Goal: Contribute content: Contribute content

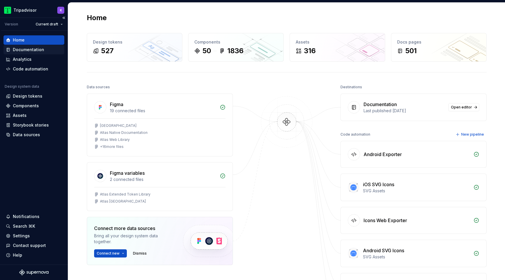
click at [44, 50] on div "Documentation" at bounding box center [34, 50] width 56 height 6
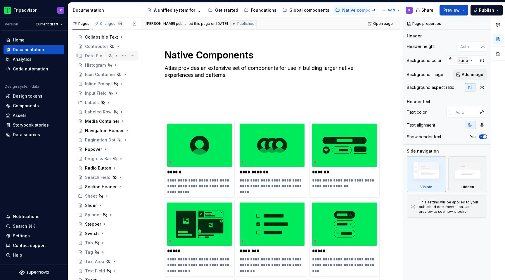
scroll to position [126, 0]
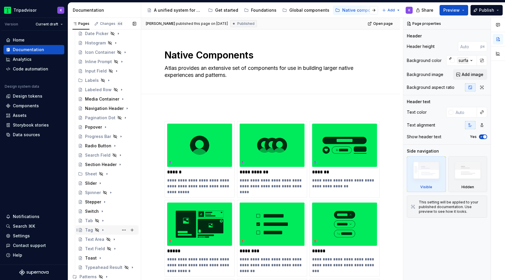
click at [112, 230] on div "Tag" at bounding box center [110, 230] width 51 height 8
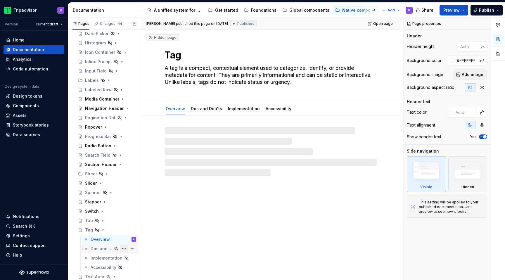
click at [125, 248] on button "Page tree" at bounding box center [124, 249] width 8 height 8
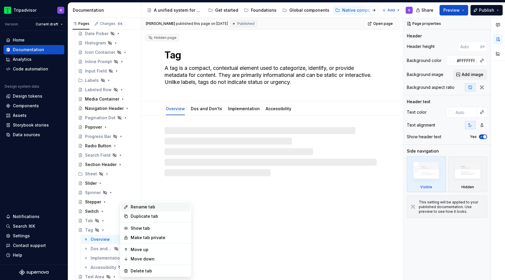
type textarea "*"
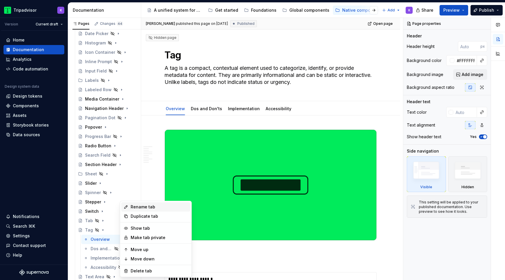
click at [143, 203] on div "Rename tab" at bounding box center [155, 206] width 69 height 9
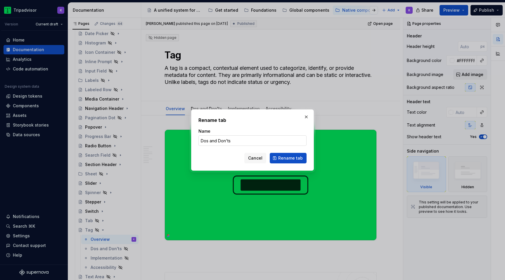
click at [216, 141] on input "Dos and Don'ts" at bounding box center [252, 140] width 108 height 11
type input "Dos & Don'ts"
click button "Rename tab" at bounding box center [288, 158] width 37 height 11
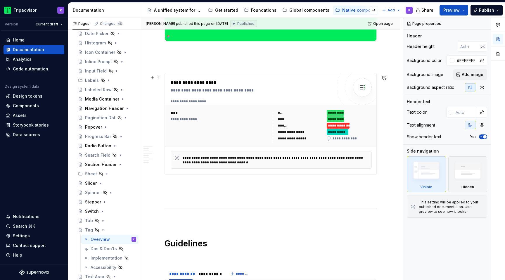
scroll to position [223, 0]
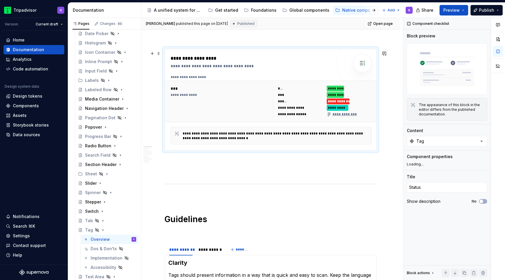
click at [282, 116] on div "**********" at bounding box center [293, 114] width 30 height 5
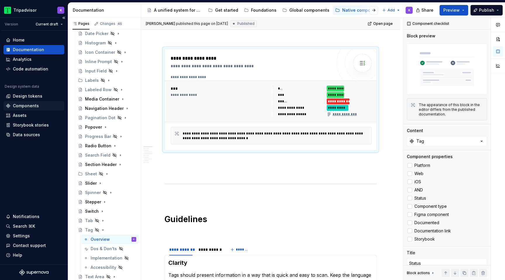
click at [33, 107] on div "Components" at bounding box center [26, 106] width 26 height 6
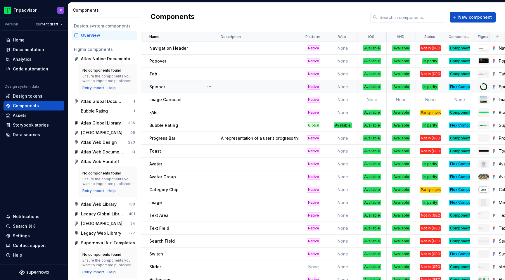
scroll to position [404, 0]
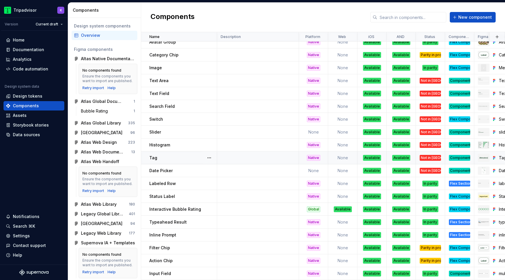
click at [297, 157] on td at bounding box center [258, 157] width 82 height 13
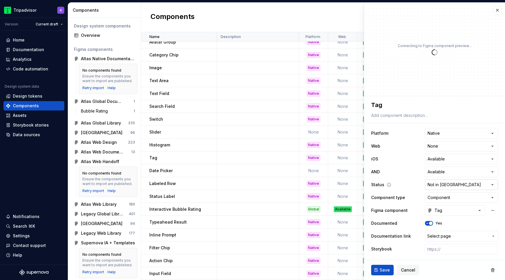
type textarea "*"
click at [459, 185] on html "Tripadvisor K Version Current draft Home Documentation Analytics Code automatio…" at bounding box center [252, 140] width 505 height 280
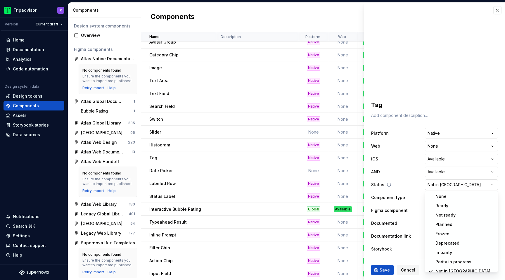
scroll to position [5, 0]
select select "**********"
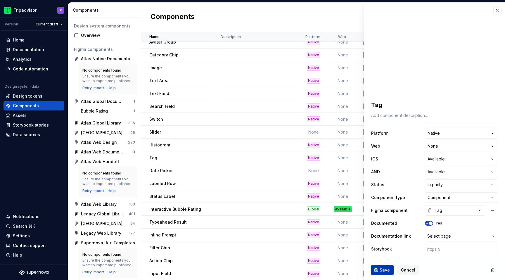
click at [383, 273] on button "Save" at bounding box center [382, 270] width 22 height 11
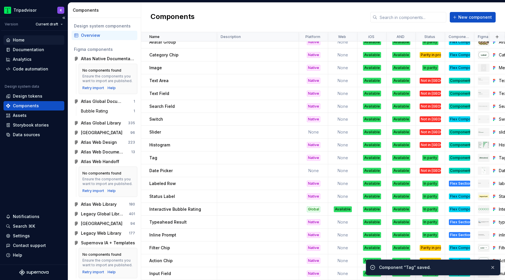
click at [29, 41] on div "Home" at bounding box center [34, 40] width 56 height 6
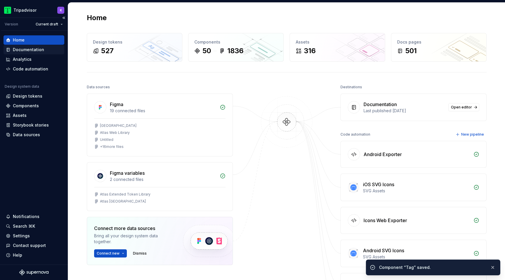
click at [27, 50] on div "Documentation" at bounding box center [28, 50] width 31 height 6
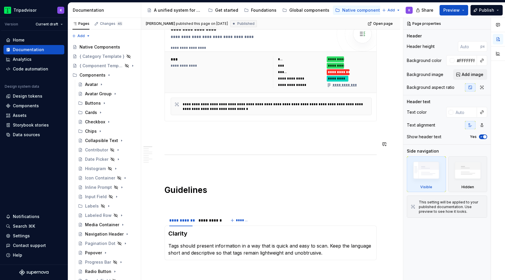
scroll to position [277, 0]
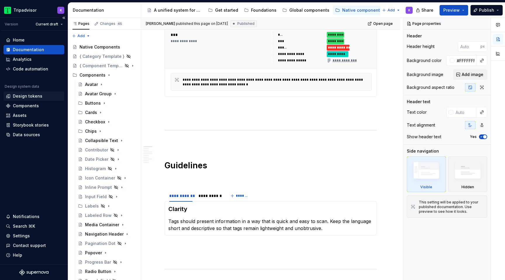
click at [44, 95] on div "Design tokens" at bounding box center [34, 96] width 56 height 6
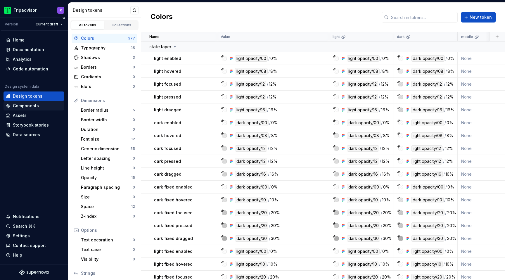
click at [32, 105] on div "Components" at bounding box center [26, 106] width 26 height 6
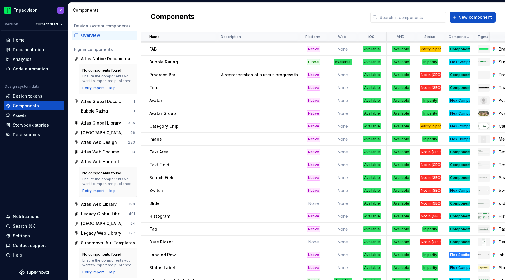
scroll to position [335, 0]
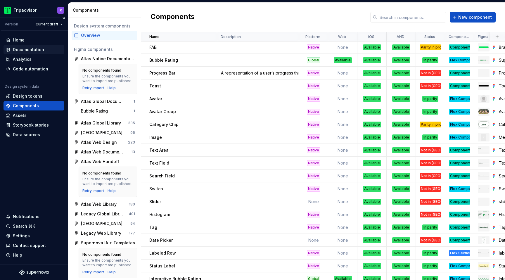
click at [28, 48] on div "Documentation" at bounding box center [28, 50] width 31 height 6
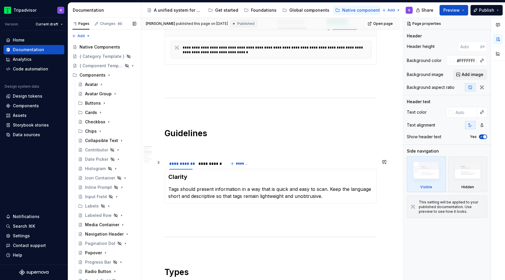
scroll to position [311, 0]
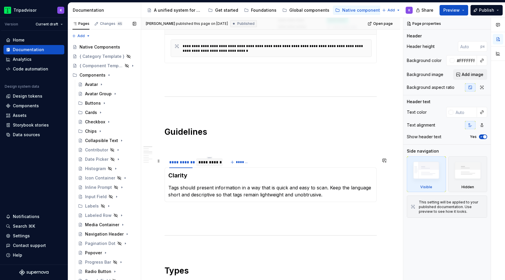
click at [208, 165] on div "**********" at bounding box center [209, 162] width 22 height 6
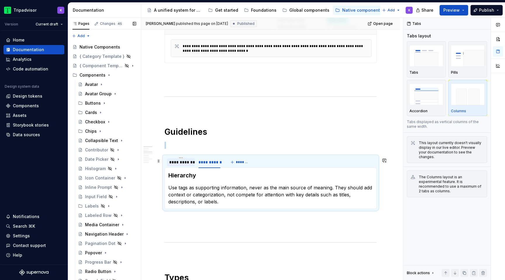
click at [187, 164] on div "**********" at bounding box center [180, 162] width 23 height 6
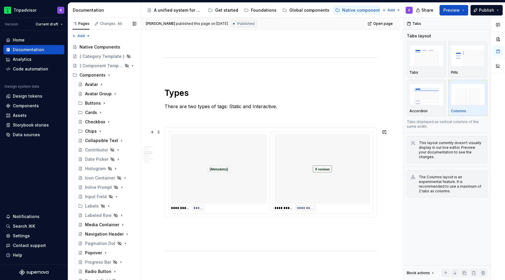
scroll to position [500, 0]
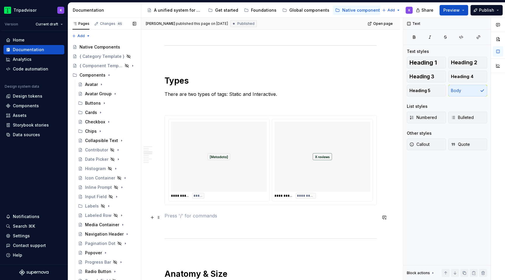
click at [181, 216] on p at bounding box center [270, 215] width 212 height 7
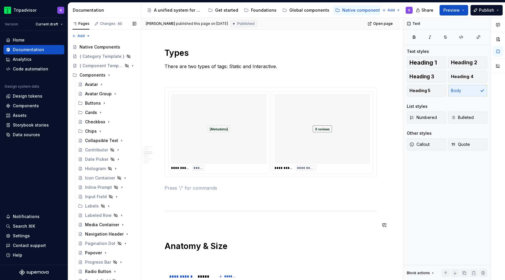
scroll to position [530, 0]
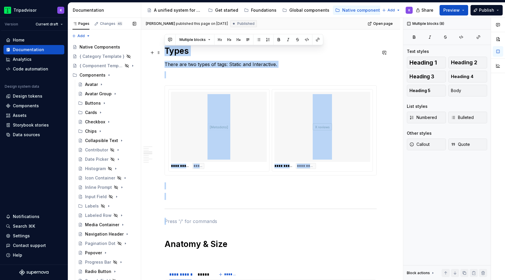
drag, startPoint x: 179, startPoint y: 216, endPoint x: 162, endPoint y: 55, distance: 161.5
click at [162, 55] on div "**********" at bounding box center [270, 201] width 259 height 1232
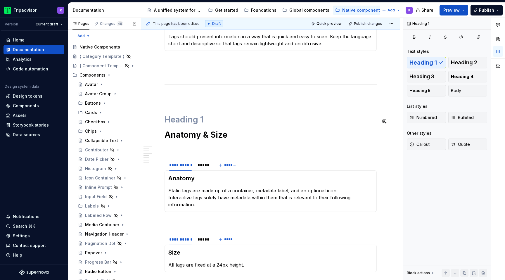
scroll to position [444, 0]
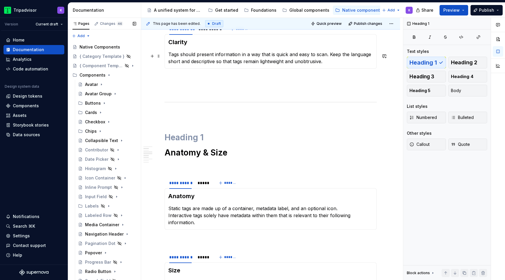
type textarea "*"
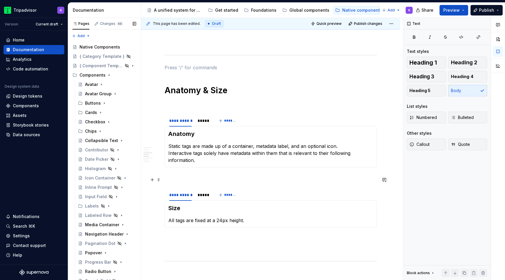
scroll to position [491, 0]
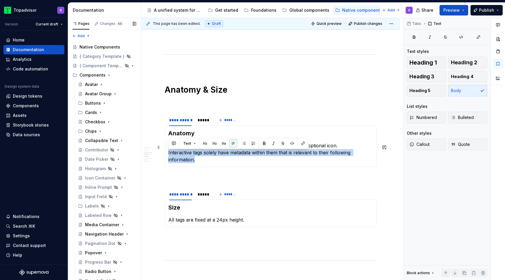
drag, startPoint x: 247, startPoint y: 163, endPoint x: 165, endPoint y: 154, distance: 83.1
click at [165, 154] on div "Anatomy Static tags are made up of a container, metadata label, and an optional…" at bounding box center [270, 145] width 212 height 41
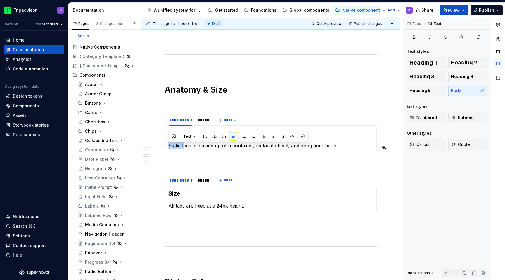
drag, startPoint x: 183, startPoint y: 147, endPoint x: 168, endPoint y: 147, distance: 15.2
click at [168, 147] on div "Anatomy Static tags are made up of a container, metadata label, and an optional…" at bounding box center [270, 138] width 212 height 27
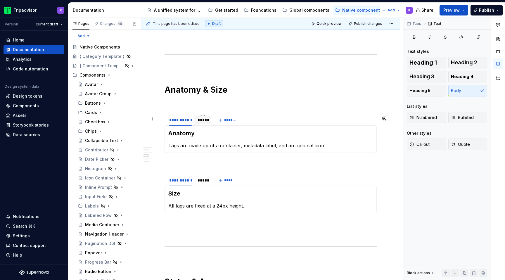
click at [202, 121] on div "*****" at bounding box center [202, 120] width 11 height 6
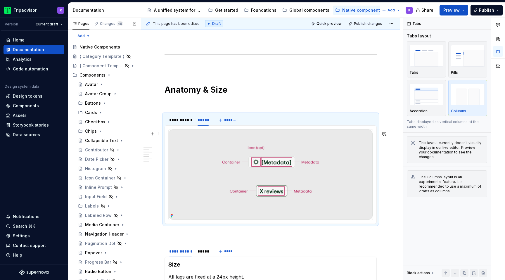
click at [313, 171] on img at bounding box center [271, 174] width 204 height 90
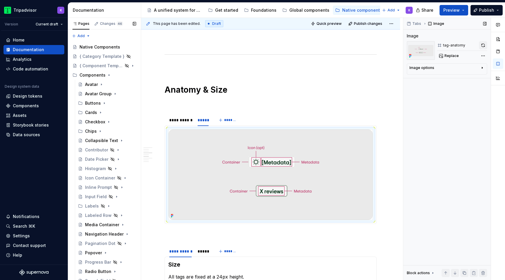
click at [483, 46] on button "button" at bounding box center [483, 45] width 8 height 8
click at [180, 125] on div at bounding box center [180, 125] width 27 height 1
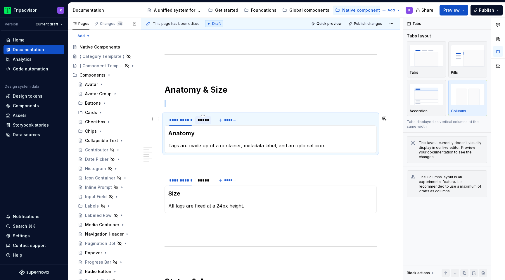
click at [202, 122] on div "*****" at bounding box center [202, 120] width 11 height 6
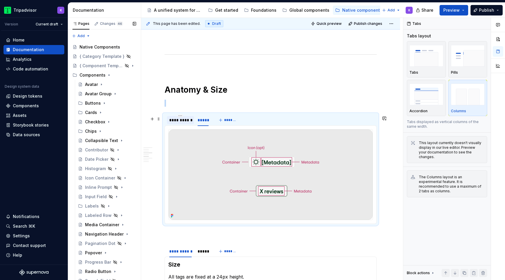
click at [192, 123] on div "**********" at bounding box center [180, 120] width 27 height 8
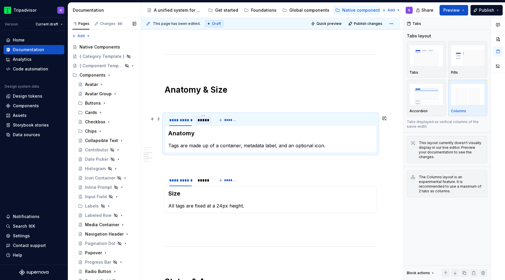
click at [200, 124] on div "*****" at bounding box center [203, 120] width 16 height 8
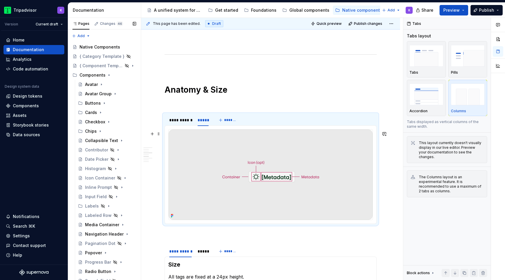
click at [312, 158] on img at bounding box center [271, 174] width 204 height 90
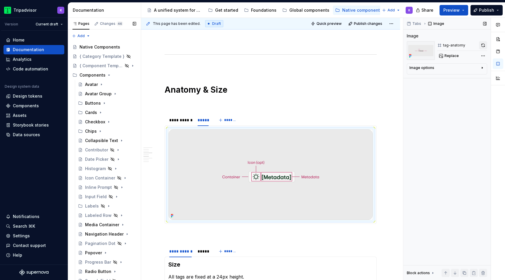
click at [483, 46] on button "button" at bounding box center [483, 45] width 8 height 8
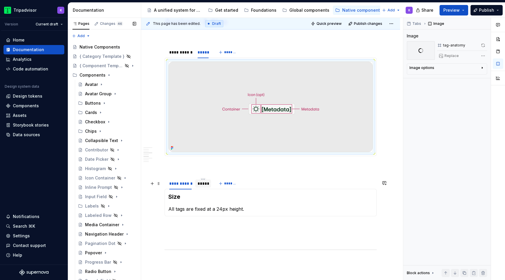
click at [204, 186] on div "*****" at bounding box center [202, 184] width 11 height 6
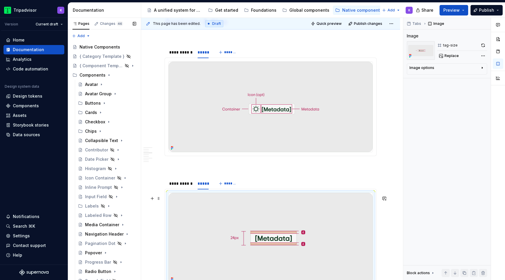
click at [293, 228] on img at bounding box center [271, 238] width 204 height 90
click at [481, 46] on button "button" at bounding box center [483, 45] width 8 height 8
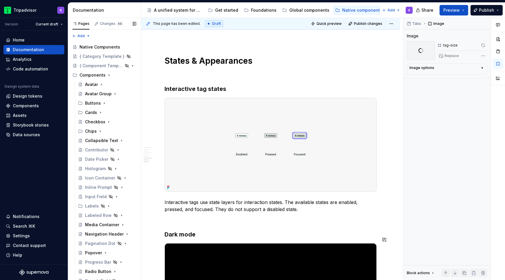
scroll to position [864, 0]
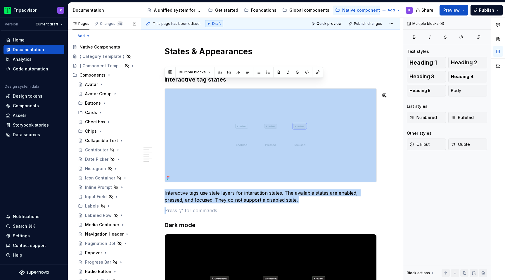
drag, startPoint x: 171, startPoint y: 214, endPoint x: 164, endPoint y: 89, distance: 125.2
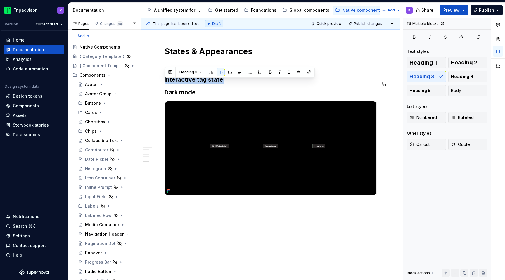
drag, startPoint x: 238, startPoint y: 89, endPoint x: 155, endPoint y: 77, distance: 84.2
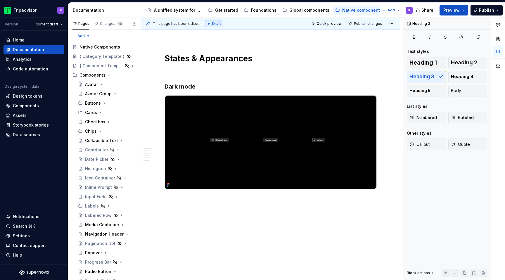
scroll to position [862, 0]
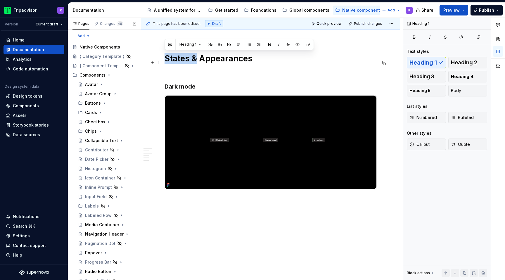
drag, startPoint x: 197, startPoint y: 58, endPoint x: 161, endPoint y: 56, distance: 36.0
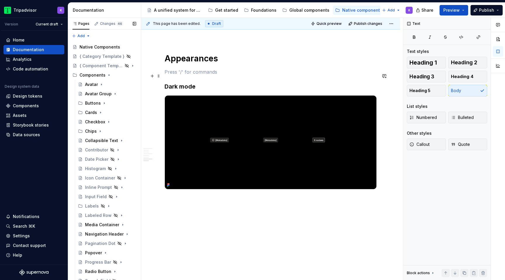
click at [214, 69] on p at bounding box center [270, 71] width 212 height 7
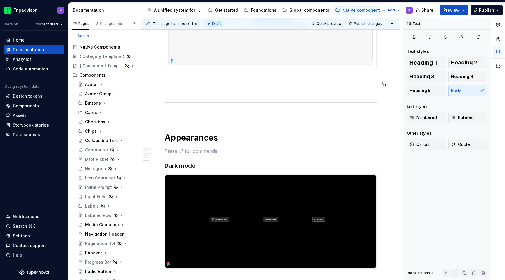
scroll to position [762, 0]
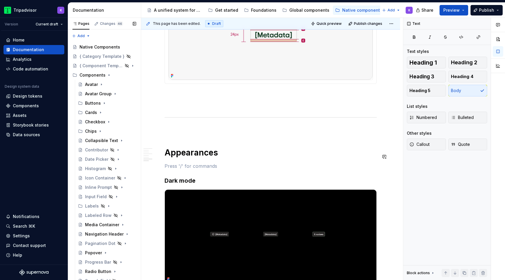
click at [202, 131] on p at bounding box center [270, 129] width 212 height 7
click at [203, 108] on p at bounding box center [270, 104] width 212 height 7
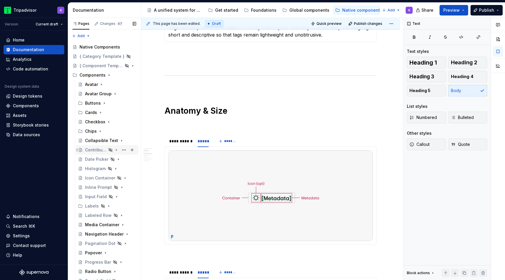
scroll to position [163, 0]
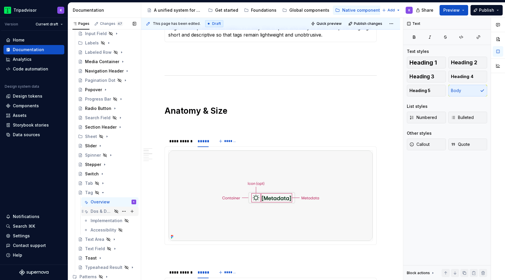
click at [102, 212] on div "Dos & Don'ts" at bounding box center [102, 211] width 22 height 6
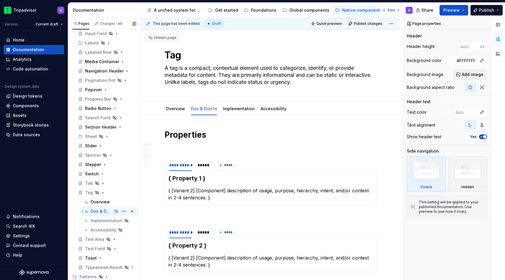
drag, startPoint x: 102, startPoint y: 192, endPoint x: 113, endPoint y: 213, distance: 24.0
click at [113, 213] on div "Tag Overview Dos & Don'ts K Implementation Accessibility" at bounding box center [107, 211] width 64 height 47
click at [102, 185] on icon "Page tree" at bounding box center [102, 183] width 5 height 5
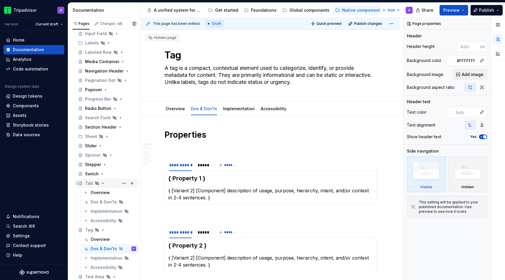
click at [102, 184] on icon "Page tree" at bounding box center [102, 183] width 5 height 5
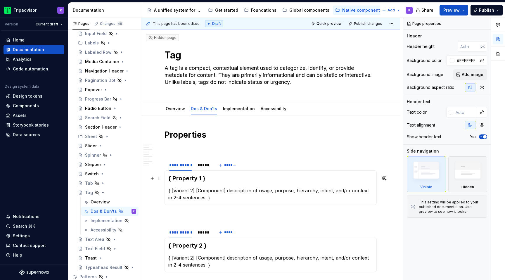
type textarea "*"
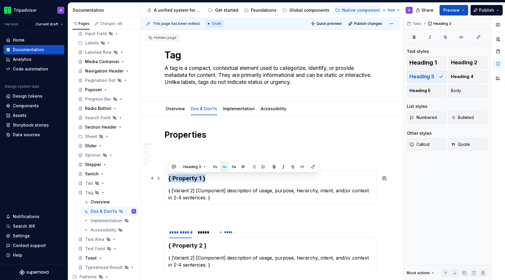
drag, startPoint x: 205, startPoint y: 178, endPoint x: 168, endPoint y: 176, distance: 37.4
click at [168, 177] on div "{ Property 1 } { [Variant 2] [Component] description of usage, purpose, hierarc…" at bounding box center [270, 187] width 212 height 34
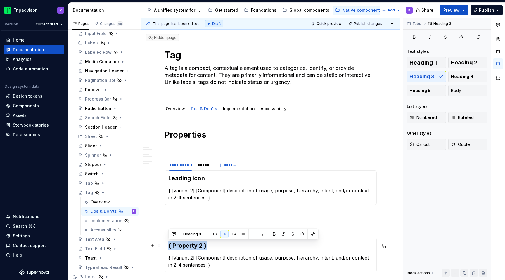
drag, startPoint x: 216, startPoint y: 244, endPoint x: 169, endPoint y: 244, distance: 47.9
click at [169, 244] on h3 "{ Property 2 }" at bounding box center [270, 245] width 204 height 8
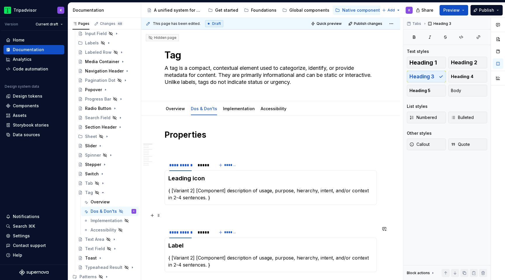
click at [203, 212] on p at bounding box center [270, 215] width 212 height 7
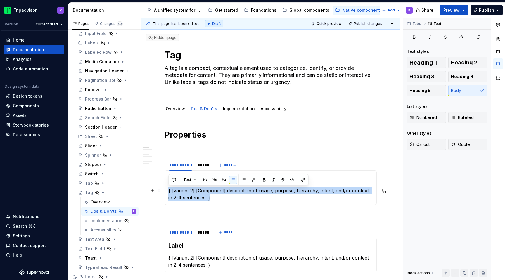
drag, startPoint x: 210, startPoint y: 195, endPoint x: 169, endPoint y: 187, distance: 41.5
click at [169, 186] on section-item-column "Leading icon { [Variant 2] [Component] description of usage, purpose, hierarchy…" at bounding box center [270, 187] width 204 height 27
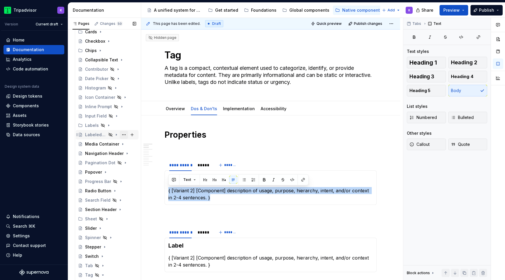
scroll to position [81, 0]
click at [123, 48] on button "Page tree" at bounding box center [124, 50] width 8 height 8
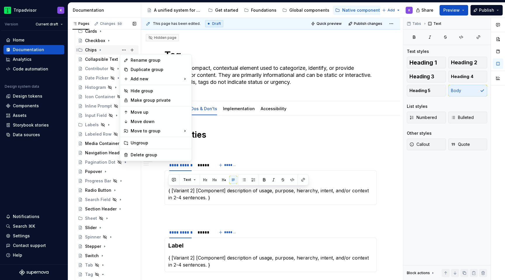
click at [95, 54] on div "Pages Changes 50 Add Accessibility guide for tree Page tree. Navigate the tree …" at bounding box center [104, 150] width 73 height 265
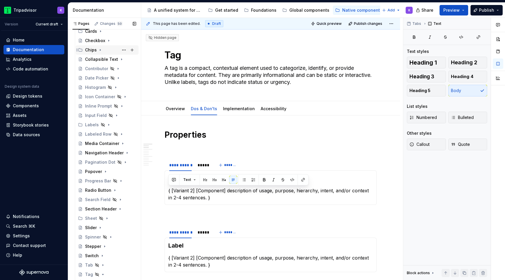
click at [100, 50] on icon "Page tree" at bounding box center [100, 49] width 1 height 1
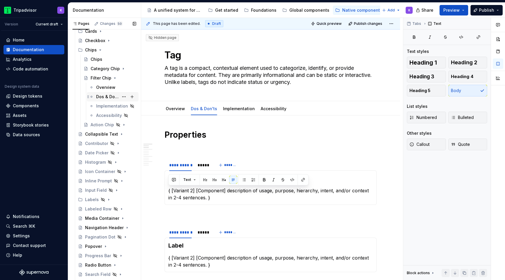
click at [106, 97] on div "Dos & Don'ts" at bounding box center [107, 97] width 22 height 6
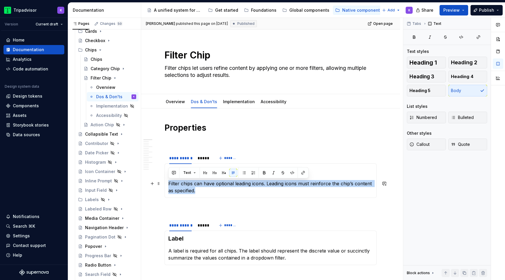
drag, startPoint x: 199, startPoint y: 189, endPoint x: 167, endPoint y: 183, distance: 33.0
click at [167, 183] on div "Leading icon Filter chips can have optional leading icons. Leading icons must r…" at bounding box center [270, 180] width 212 height 34
copy p "Filter chips can have optional leading icons. Leading icons must reinforce the …"
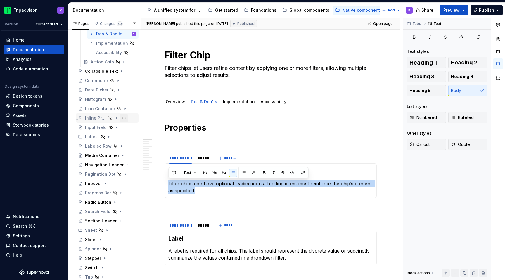
scroll to position [65, 0]
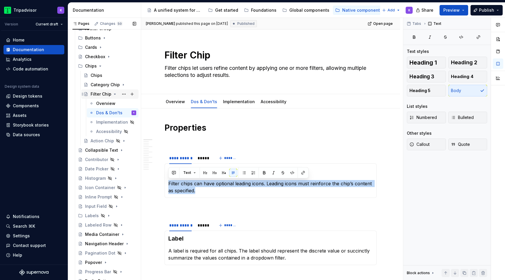
click at [115, 93] on icon "Page tree" at bounding box center [114, 94] width 5 height 5
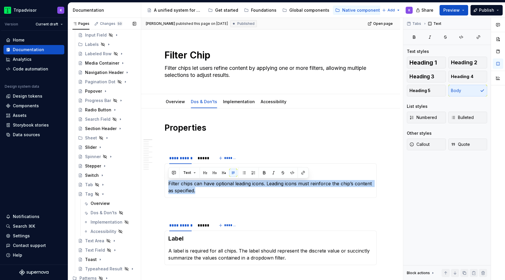
scroll to position [200, 0]
click at [105, 208] on div "Dos & Don'ts" at bounding box center [114, 211] width 46 height 8
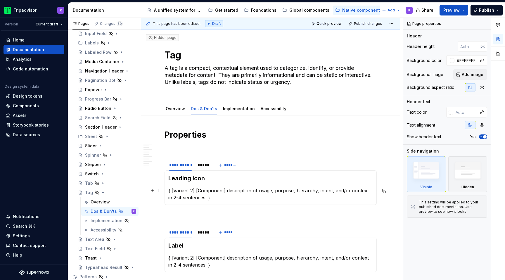
type textarea "*"
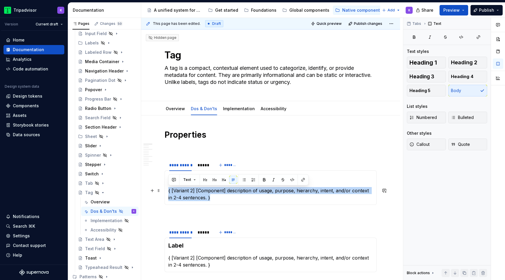
drag, startPoint x: 211, startPoint y: 197, endPoint x: 168, endPoint y: 192, distance: 43.6
click at [168, 192] on div "Leading icon { [Variant 2] [Component] description of usage, purpose, hierarchy…" at bounding box center [270, 187] width 212 height 34
paste div
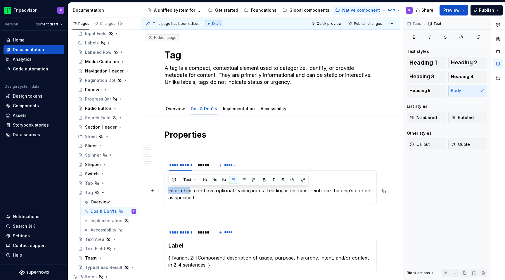
drag, startPoint x: 191, startPoint y: 191, endPoint x: 169, endPoint y: 191, distance: 21.9
click at [169, 191] on p "Filter chips can have optional leading icons. Leading icons must reinforce the …" at bounding box center [270, 194] width 204 height 14
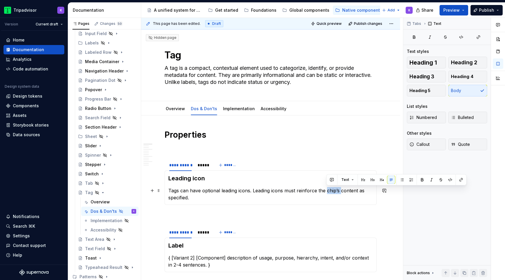
drag, startPoint x: 326, startPoint y: 188, endPoint x: 340, endPoint y: 188, distance: 13.7
click at [340, 188] on p "Tags can have optional leading icons. Leading icons must reinforce the chip’s c…" at bounding box center [270, 194] width 204 height 14
click at [237, 198] on p "Tags can have optional leading icons. Leading icons must reinforce the tag’s co…" at bounding box center [270, 194] width 204 height 14
click at [199, 167] on div "*****" at bounding box center [202, 165] width 11 height 6
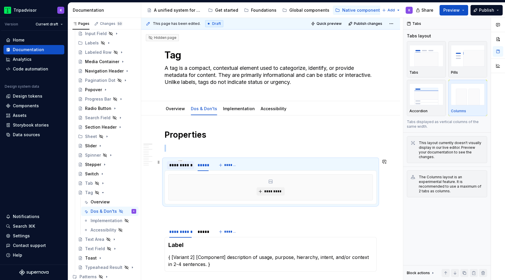
click at [188, 166] on div "**********" at bounding box center [180, 165] width 22 height 6
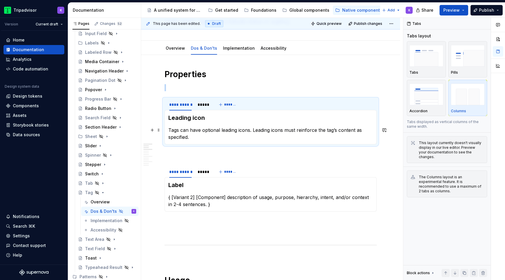
scroll to position [61, 0]
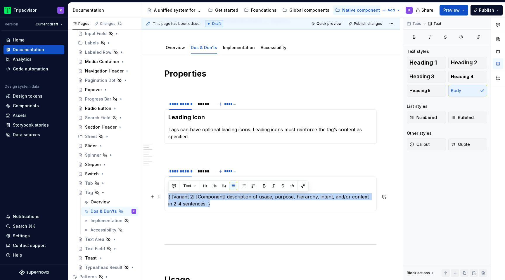
drag, startPoint x: 210, startPoint y: 201, endPoint x: 167, endPoint y: 197, distance: 43.7
click at [167, 197] on div "Label { [Variant 2] [Component] description of usage, purpose, hierarchy, inten…" at bounding box center [270, 193] width 212 height 34
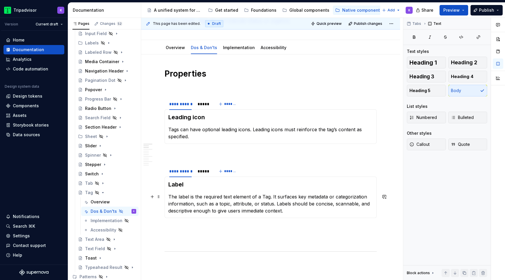
click at [265, 195] on p "The label is the required text element of a Tag. It surfaces key metadata or ca…" at bounding box center [270, 203] width 204 height 21
drag, startPoint x: 271, startPoint y: 205, endPoint x: 230, endPoint y: 205, distance: 41.8
click at [230, 205] on p "The label is the required text element of a tag. It surfaces key metadata or ca…" at bounding box center [270, 203] width 204 height 21
click at [280, 213] on p "The label is the required text element of a tag. It surfaces key metadata or ca…" at bounding box center [270, 203] width 204 height 21
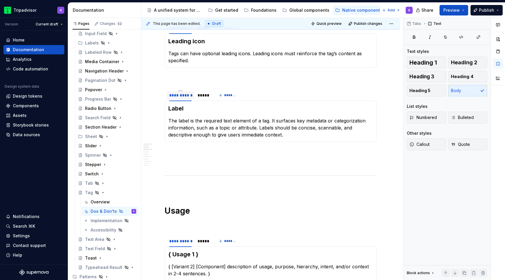
scroll to position [93, 0]
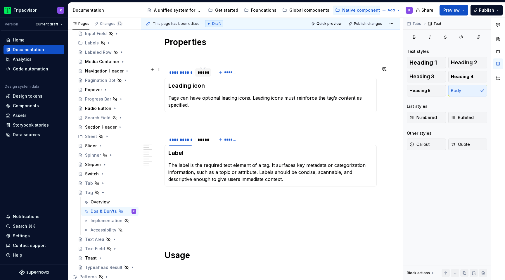
click at [202, 74] on div "*****" at bounding box center [202, 73] width 11 height 6
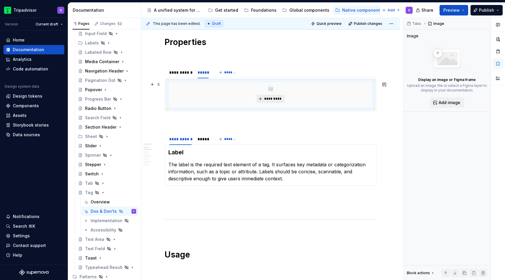
click at [271, 100] on span "*********" at bounding box center [273, 98] width 18 height 5
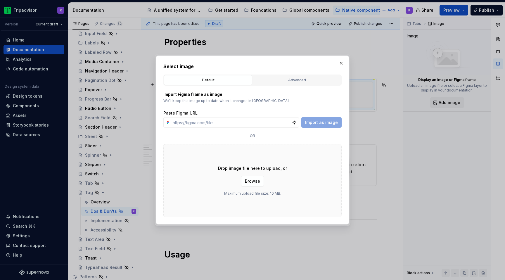
type textarea "*"
type input "[URL][DOMAIN_NAME]"
type textarea "*"
type input "[URL][DOMAIN_NAME]"
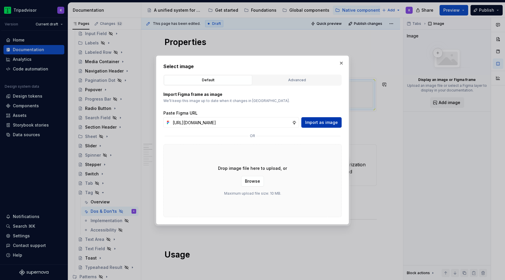
click at [328, 122] on span "Import as image" at bounding box center [321, 122] width 33 height 6
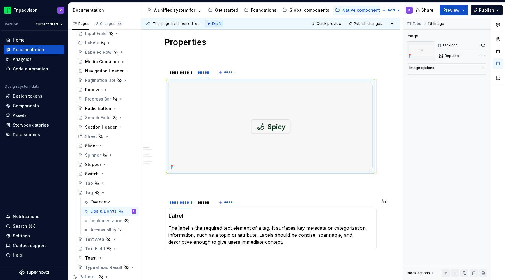
click at [268, 247] on div "Label The label is the required text element of a tag. It surfaces key metadata…" at bounding box center [270, 228] width 212 height 41
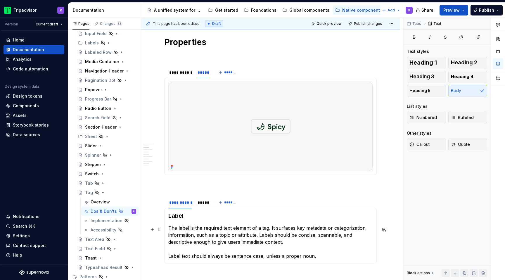
click at [232, 249] on p "The label is the required text element of a tag. It surfaces key metadata or ca…" at bounding box center [270, 241] width 204 height 35
click at [200, 203] on div "*****" at bounding box center [202, 203] width 11 height 6
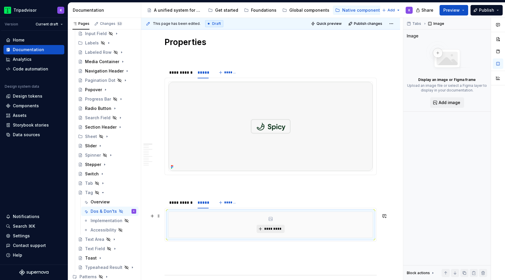
click at [267, 230] on span "*********" at bounding box center [273, 228] width 18 height 5
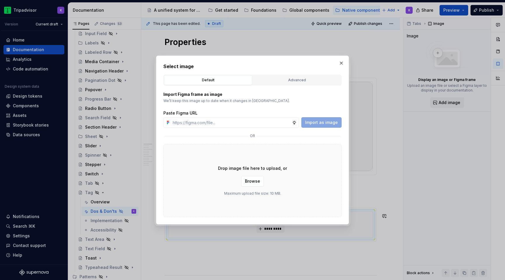
type textarea "*"
type input "[URL][DOMAIN_NAME]"
type textarea "*"
type input "[URL][DOMAIN_NAME]"
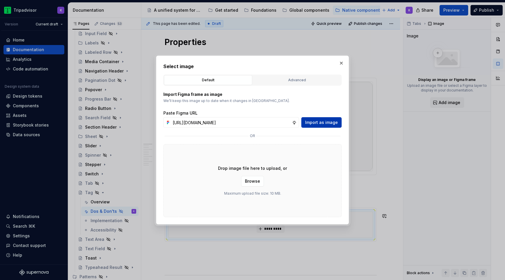
click at [324, 122] on span "Import as image" at bounding box center [321, 122] width 33 height 6
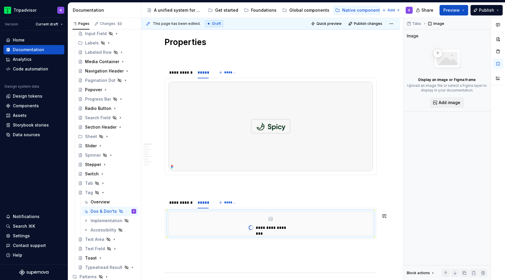
click at [329, 120] on img at bounding box center [271, 126] width 204 height 89
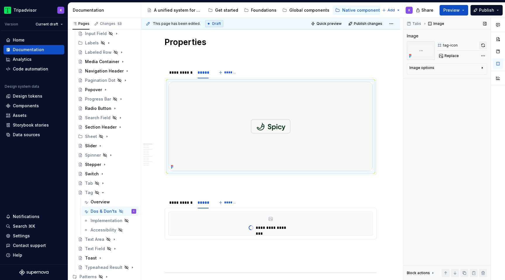
click at [482, 46] on button "button" at bounding box center [483, 45] width 8 height 8
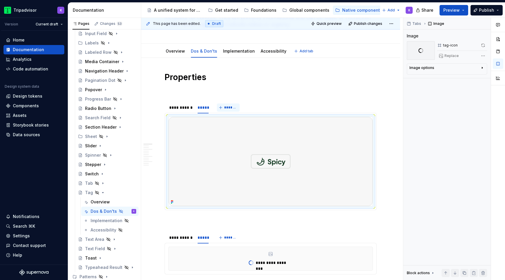
scroll to position [4, 0]
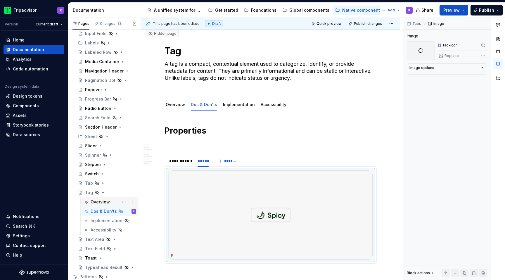
click at [94, 199] on div "Overview" at bounding box center [100, 202] width 19 height 6
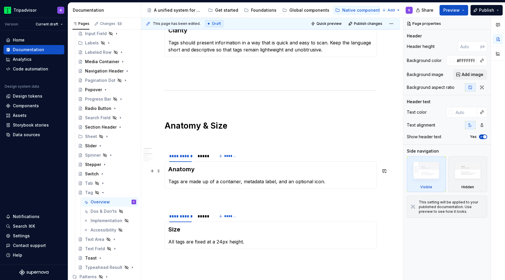
scroll to position [475, 0]
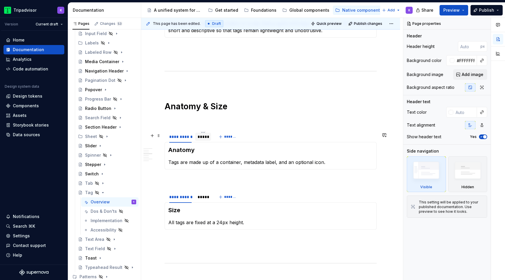
click at [204, 140] on div "*****" at bounding box center [202, 137] width 11 height 6
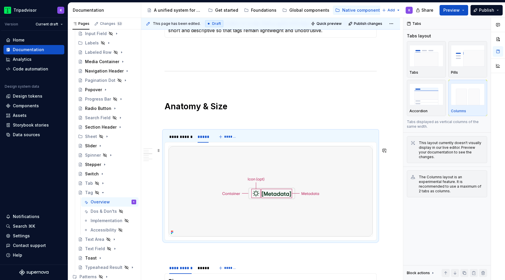
click at [226, 166] on img at bounding box center [271, 191] width 204 height 90
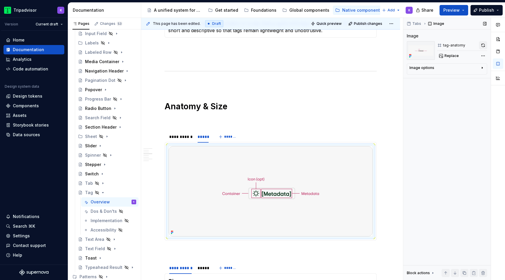
click at [485, 47] on button "button" at bounding box center [483, 45] width 8 height 8
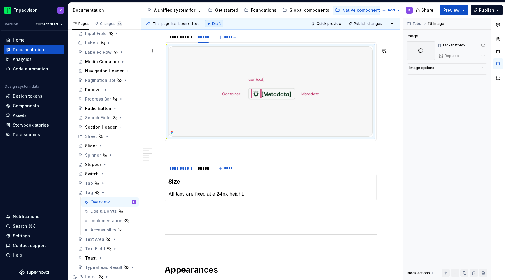
scroll to position [595, 0]
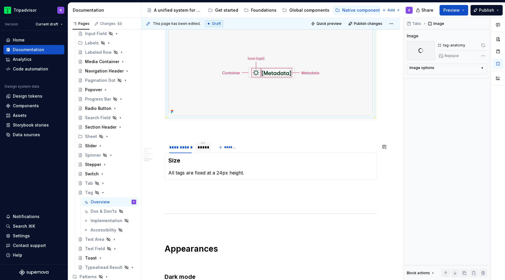
click at [199, 150] on div "*****" at bounding box center [202, 147] width 11 height 6
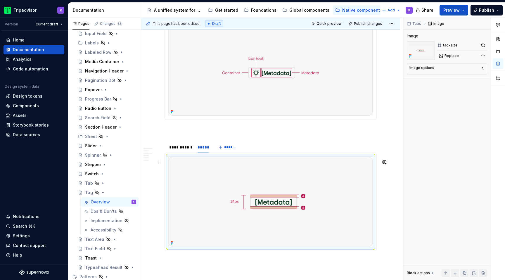
click at [209, 173] on img at bounding box center [271, 202] width 204 height 90
click at [481, 48] on button "button" at bounding box center [483, 45] width 8 height 8
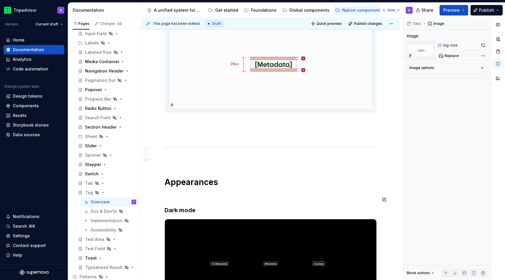
scroll to position [664, 0]
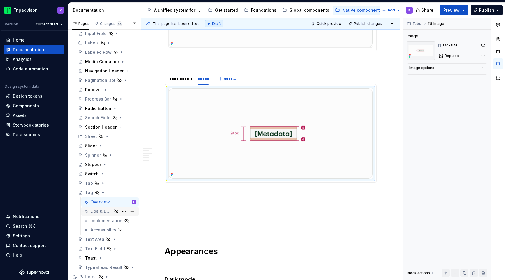
click at [99, 209] on div "Dos & Don'ts" at bounding box center [102, 211] width 22 height 6
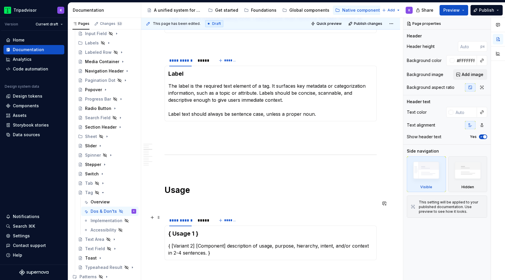
scroll to position [256, 0]
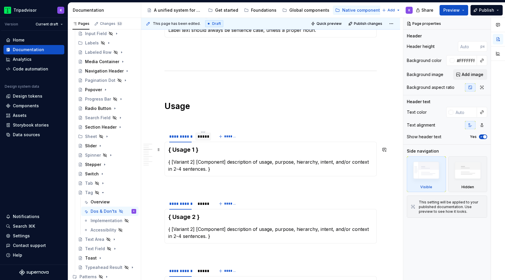
type textarea "*"
click at [204, 140] on div "*****" at bounding box center [203, 136] width 16 height 8
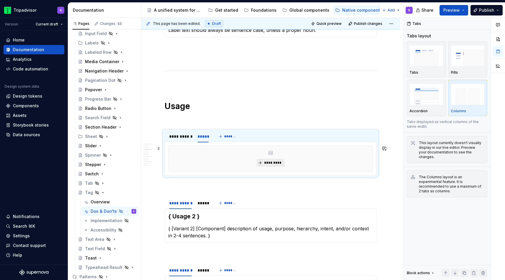
click at [261, 161] on button "*********" at bounding box center [270, 163] width 28 height 8
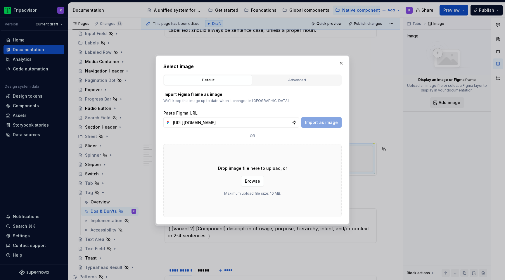
scroll to position [0, 154]
type input "[URL][DOMAIN_NAME]"
click at [324, 122] on span "Import as image" at bounding box center [321, 122] width 33 height 6
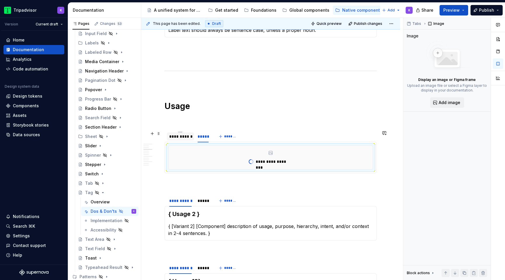
click at [187, 135] on div "**********" at bounding box center [180, 136] width 22 height 6
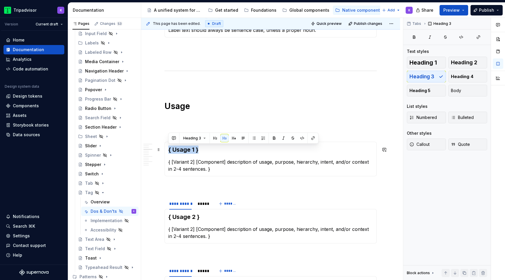
drag, startPoint x: 199, startPoint y: 150, endPoint x: 168, endPoint y: 150, distance: 31.5
click at [168, 150] on div "**********" at bounding box center [270, 159] width 212 height 34
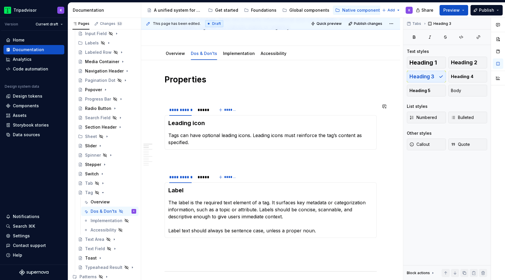
scroll to position [141, 0]
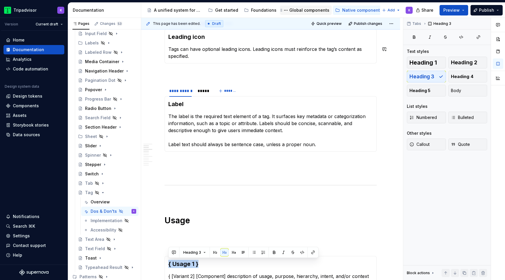
type textarea "*"
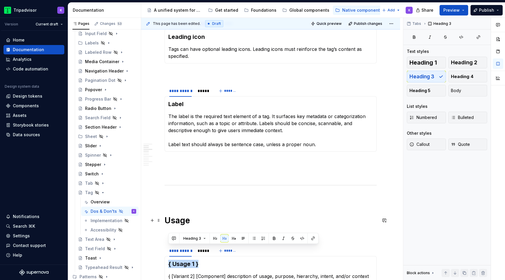
scroll to position [211, 0]
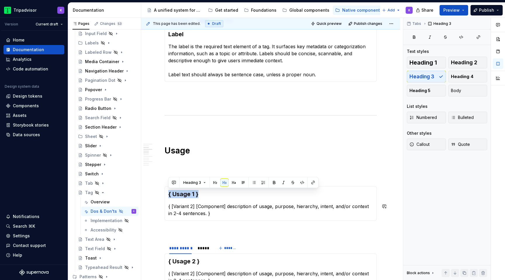
paste div
click at [184, 192] on h3 "Key Details" at bounding box center [270, 194] width 204 height 8
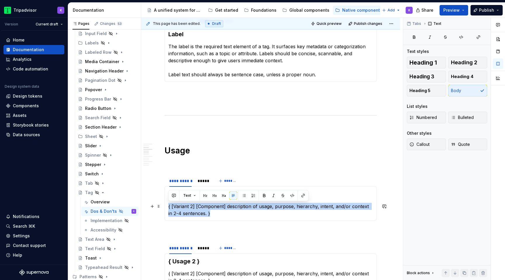
drag, startPoint x: 205, startPoint y: 216, endPoint x: 168, endPoint y: 209, distance: 37.2
click at [168, 209] on p "{ [Variant 2] [Component] description of usage, purpose, hierarchy, intent, and…" at bounding box center [270, 210] width 204 height 14
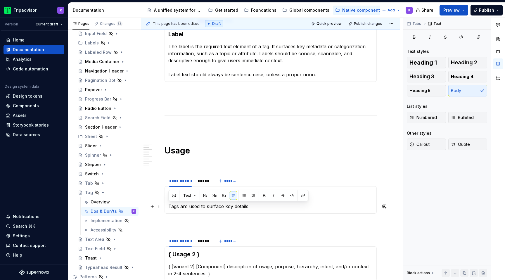
drag, startPoint x: 259, startPoint y: 206, endPoint x: 168, endPoint y: 204, distance: 90.6
click at [168, 204] on div "Key details Tags are used to surface key details" at bounding box center [270, 199] width 212 height 27
copy p "Tags are used to surface key details"
click at [257, 203] on p "Tags are used to surface key details" at bounding box center [270, 206] width 204 height 7
drag, startPoint x: 250, startPoint y: 207, endPoint x: 169, endPoint y: 207, distance: 80.3
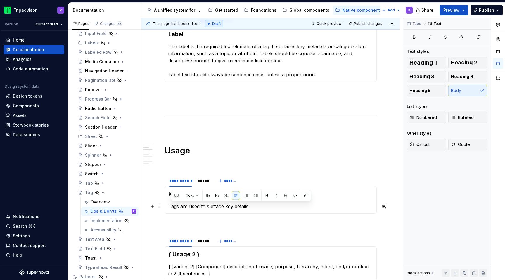
click at [169, 207] on p "Tags are used to surface key details" at bounding box center [270, 206] width 204 height 7
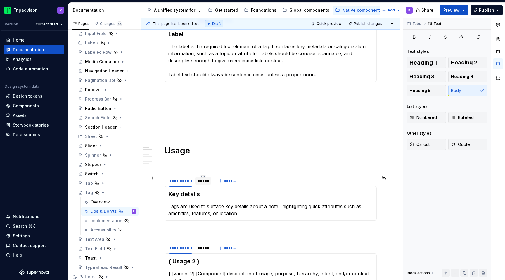
click at [204, 182] on div "*****" at bounding box center [202, 181] width 11 height 6
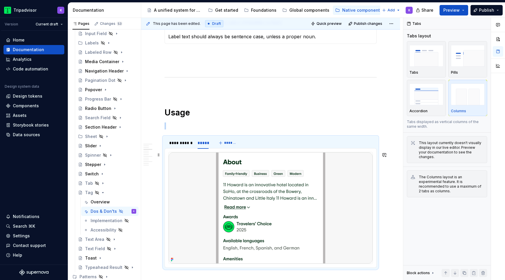
scroll to position [255, 0]
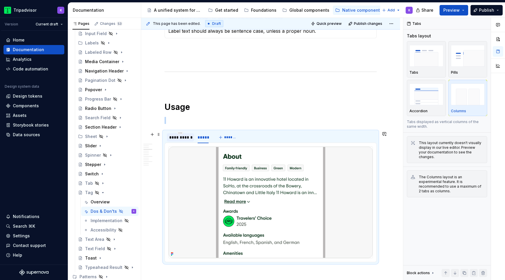
click at [188, 139] on div "**********" at bounding box center [180, 137] width 22 height 6
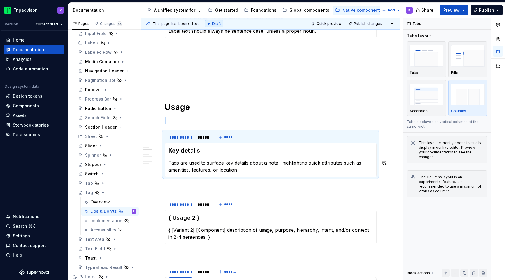
click at [322, 172] on p "Tags are used to surface key details about a hotel, highlighting quick attribut…" at bounding box center [270, 166] width 204 height 14
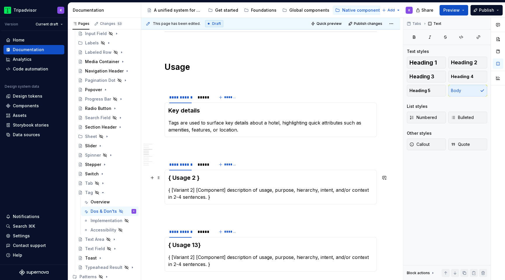
scroll to position [306, 0]
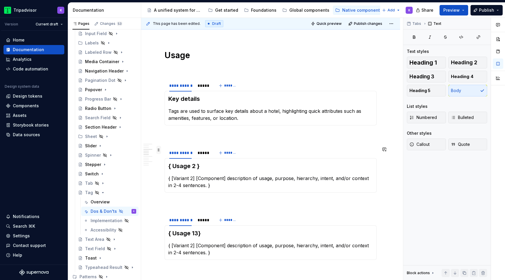
click at [157, 150] on span at bounding box center [158, 150] width 5 height 8
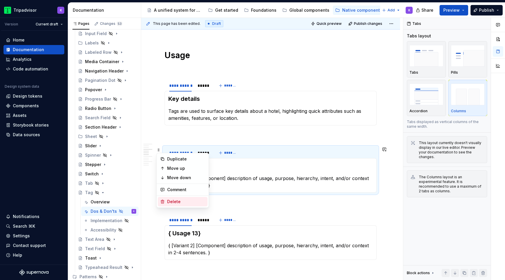
click at [178, 202] on div "Delete" at bounding box center [186, 202] width 38 height 6
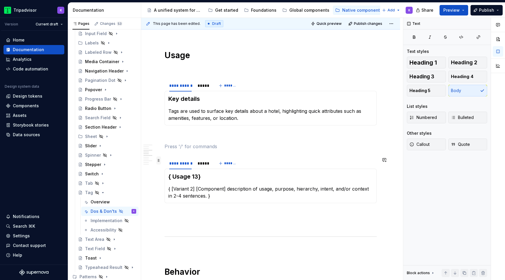
click at [160, 158] on span at bounding box center [158, 160] width 5 height 8
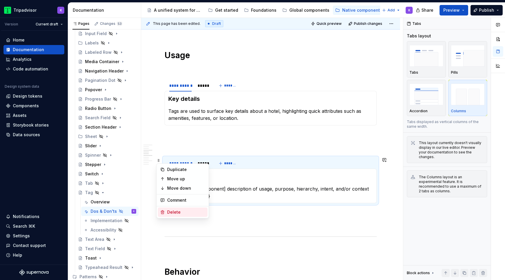
click at [176, 212] on div "Delete" at bounding box center [186, 212] width 38 height 6
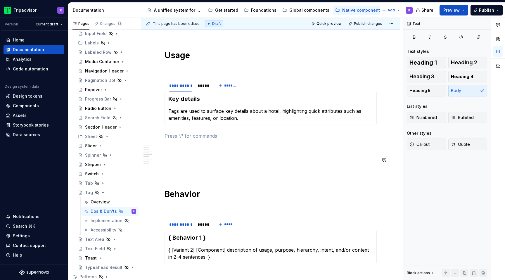
click at [206, 170] on p at bounding box center [270, 171] width 212 height 7
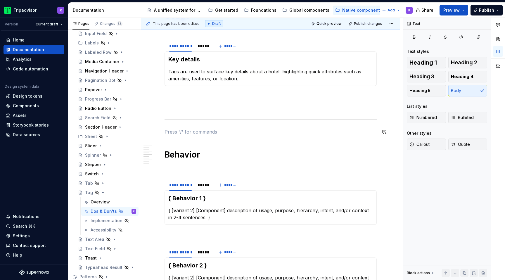
scroll to position [352, 0]
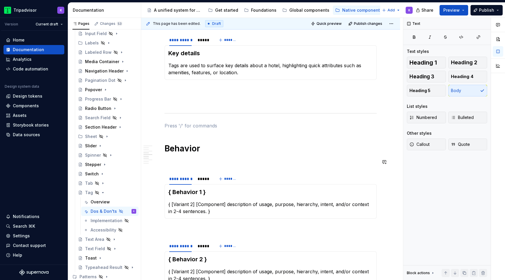
click at [204, 167] on div "**********" at bounding box center [270, 221] width 212 height 888
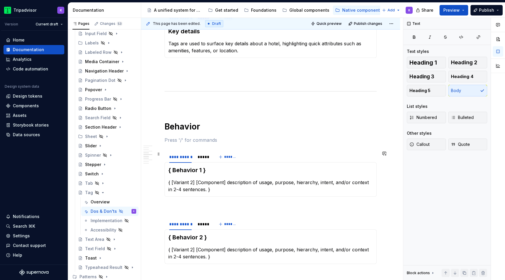
scroll to position [377, 0]
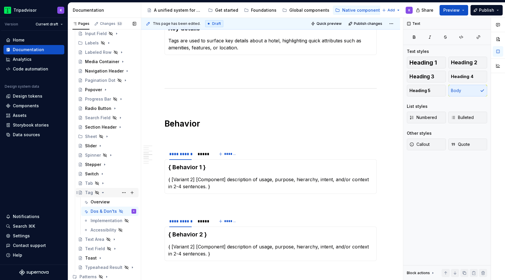
click at [103, 194] on icon "Page tree" at bounding box center [102, 192] width 5 height 5
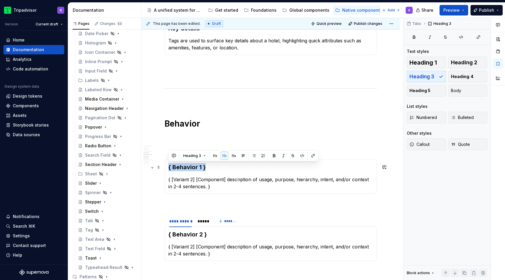
drag, startPoint x: 208, startPoint y: 167, endPoint x: 169, endPoint y: 167, distance: 39.1
click at [168, 167] on h3 "{ Behavior 1 }" at bounding box center [270, 167] width 204 height 8
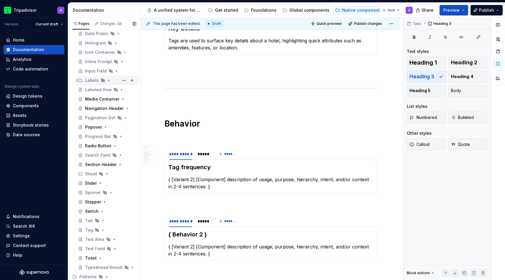
click at [108, 80] on icon "Page tree" at bounding box center [108, 80] width 1 height 1
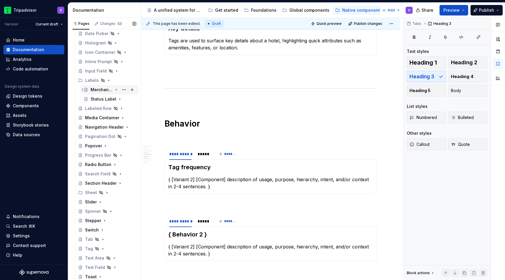
click at [107, 91] on div "Merchandising Label" at bounding box center [102, 90] width 22 height 6
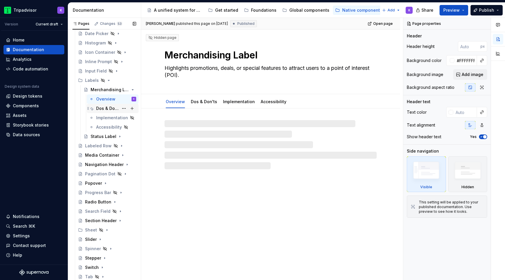
click at [111, 106] on div "Dos & Don'ts" at bounding box center [107, 108] width 22 height 6
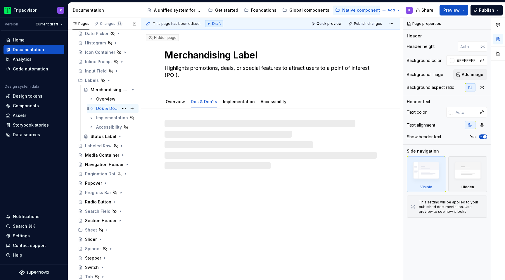
click at [113, 110] on div "Dos & Don'ts" at bounding box center [107, 108] width 22 height 6
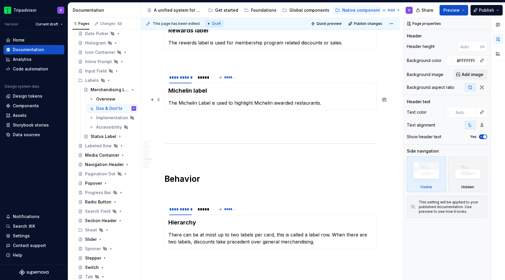
scroll to position [602, 0]
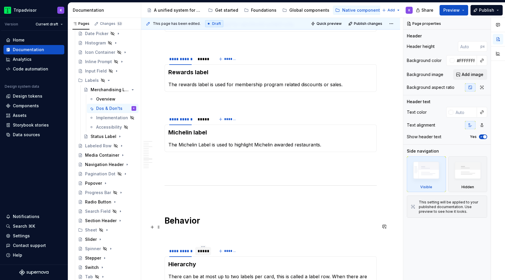
click at [200, 246] on div "*****" at bounding box center [203, 250] width 16 height 9
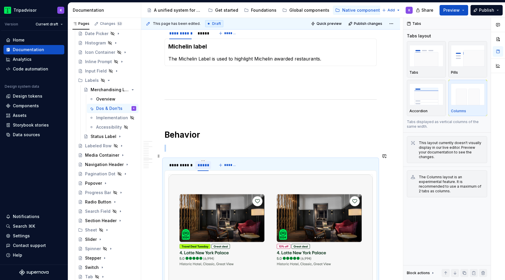
scroll to position [759, 0]
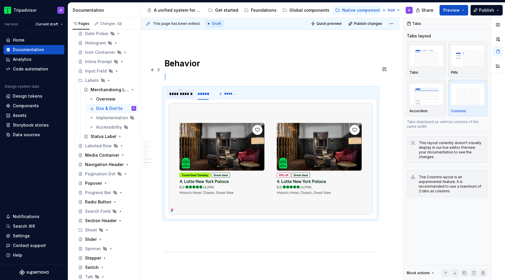
click at [178, 90] on div "**********" at bounding box center [180, 94] width 27 height 8
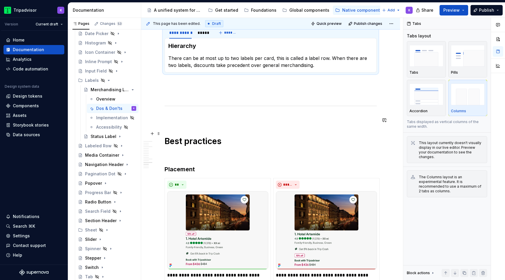
scroll to position [823, 0]
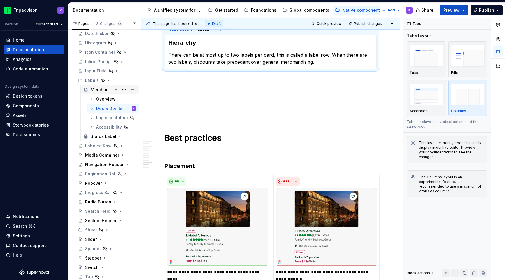
click at [115, 91] on icon "Page tree" at bounding box center [116, 89] width 5 height 5
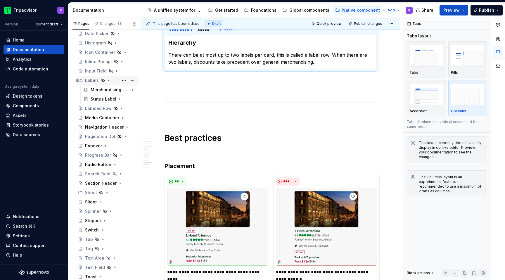
click at [107, 79] on icon "Page tree" at bounding box center [108, 80] width 5 height 5
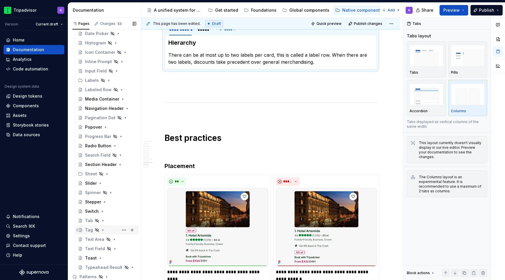
click at [102, 228] on icon "Page tree" at bounding box center [102, 230] width 5 height 5
click at [104, 248] on div "Dos & Don'ts" at bounding box center [102, 249] width 22 height 6
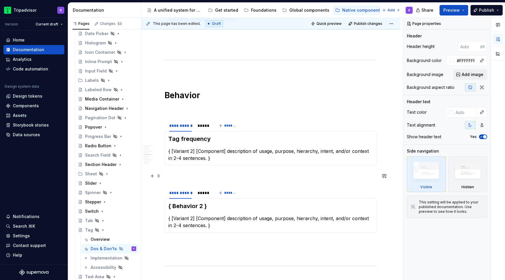
scroll to position [405, 0]
click at [158, 192] on span at bounding box center [158, 190] width 5 height 8
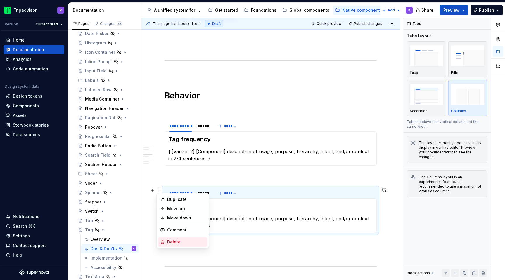
click at [187, 240] on div "Delete" at bounding box center [186, 242] width 38 height 6
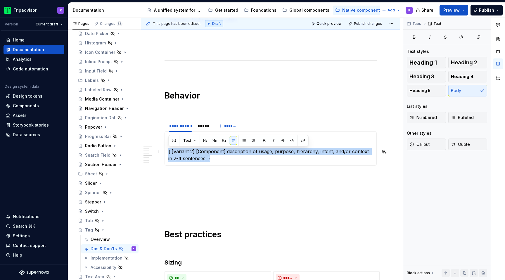
drag, startPoint x: 209, startPoint y: 158, endPoint x: 167, endPoint y: 151, distance: 42.7
click at [167, 151] on div "Tag frequency { [Variant 2] [Component] description of usage, purpose, hierarch…" at bounding box center [270, 148] width 212 height 34
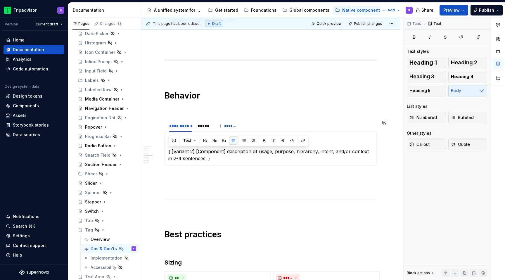
click at [231, 106] on p at bounding box center [270, 108] width 212 height 7
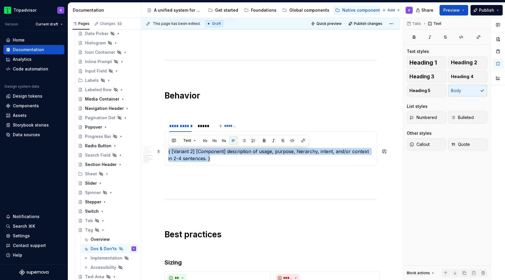
drag, startPoint x: 207, startPoint y: 159, endPoint x: 167, endPoint y: 152, distance: 41.0
click at [167, 152] on div "Tag frequency { [Variant 2] [Component] description of usage, purpose, hierarch…" at bounding box center [270, 148] width 212 height 34
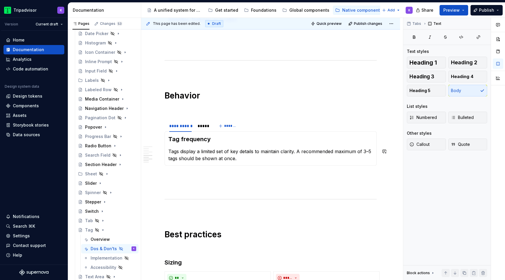
type textarea "*"
click at [371, 152] on p "Tags display a limited set of key details to maintain clarity. A recommended ma…" at bounding box center [270, 155] width 204 height 14
click at [274, 160] on p "Tags display a limited set of key details to maintain clarity. A recommended ma…" at bounding box center [270, 155] width 204 height 14
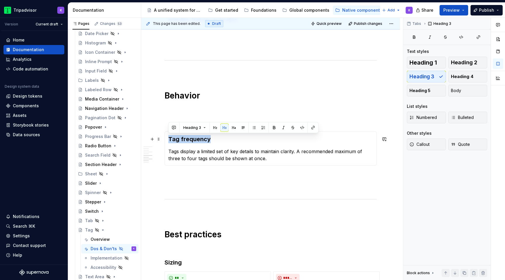
drag, startPoint x: 209, startPoint y: 138, endPoint x: 168, endPoint y: 138, distance: 41.5
click at [168, 138] on div "Tag frequency Tags display a limited set of key details to maintain clarity. A …" at bounding box center [270, 148] width 212 height 34
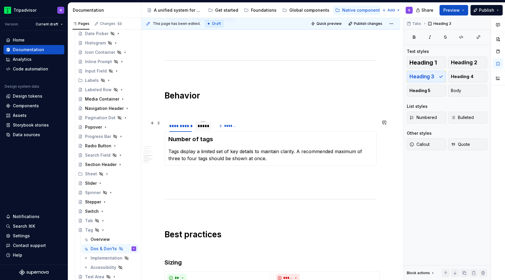
click at [202, 127] on div "*****" at bounding box center [202, 126] width 11 height 6
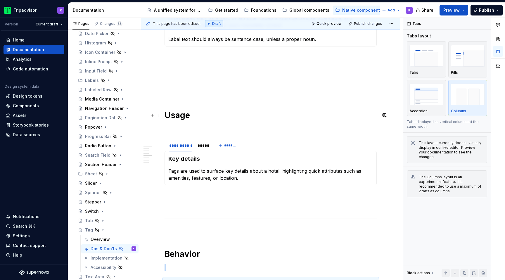
scroll to position [245, 0]
click at [199, 148] on div "*****" at bounding box center [202, 147] width 11 height 6
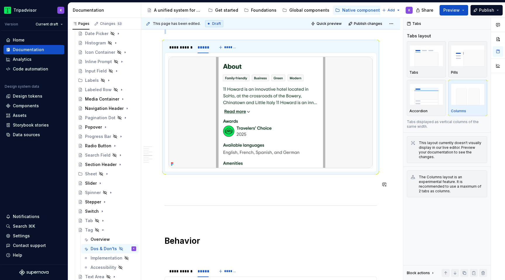
scroll to position [393, 0]
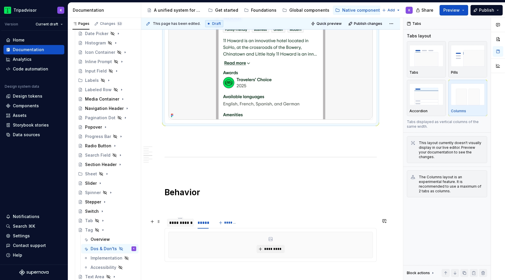
click at [186, 225] on div "**********" at bounding box center [180, 223] width 22 height 6
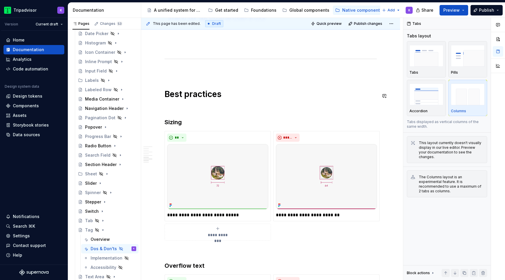
scroll to position [528, 0]
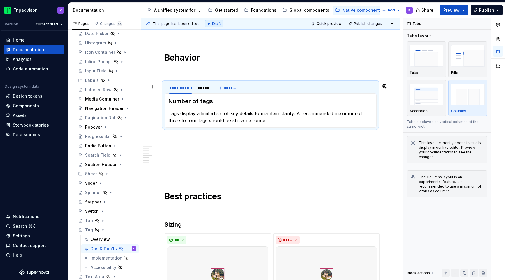
click at [211, 90] on div "**********" at bounding box center [188, 89] width 49 height 15
click at [217, 88] on button "*******" at bounding box center [228, 88] width 23 height 8
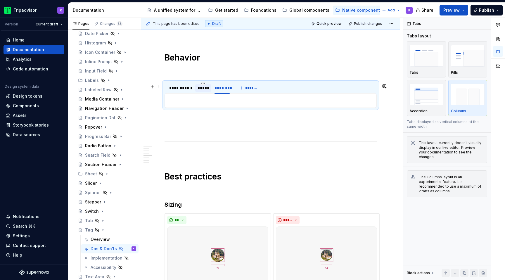
click at [209, 91] on div "*****" at bounding box center [203, 88] width 16 height 8
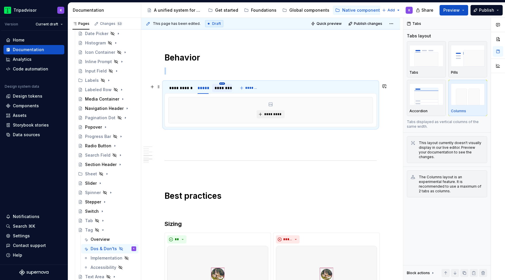
click at [220, 84] on html "Tripadvisor K Version Current draft Home Documentation Analytics Code automatio…" at bounding box center [252, 140] width 505 height 280
click at [246, 131] on div "Delete tab" at bounding box center [249, 134] width 38 height 6
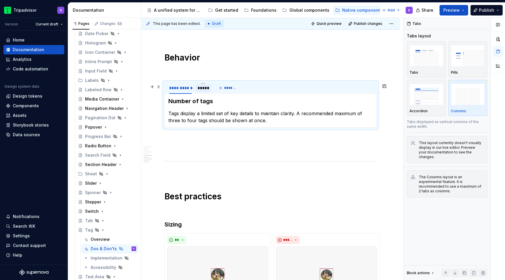
click at [204, 88] on div "*****" at bounding box center [202, 88] width 11 height 6
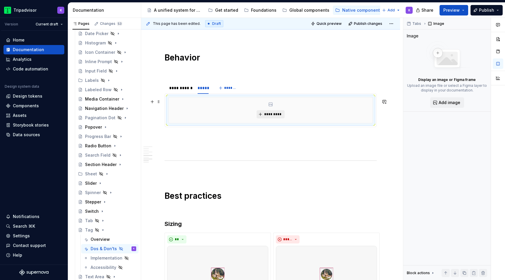
click at [271, 115] on span "*********" at bounding box center [273, 114] width 18 height 5
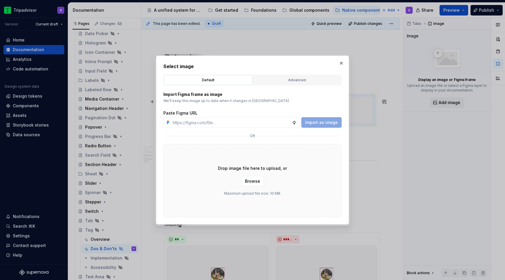
type textarea "*"
type input "[URL][DOMAIN_NAME]"
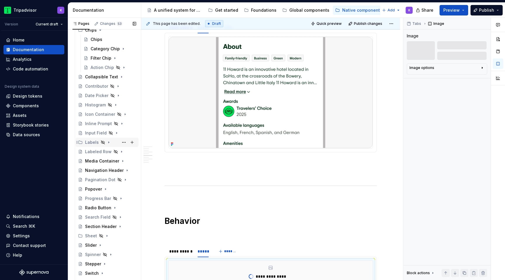
scroll to position [75, 0]
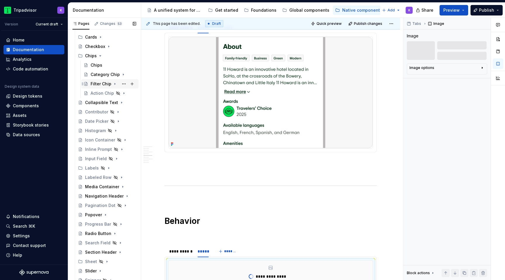
click at [102, 82] on div "Filter Chip" at bounding box center [101, 84] width 21 height 6
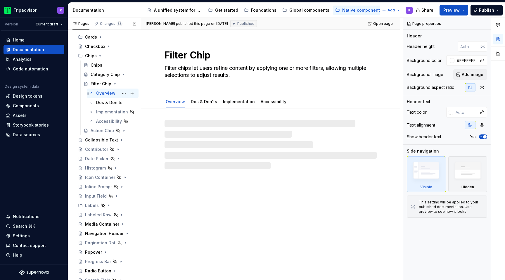
click at [105, 94] on div "Overview" at bounding box center [105, 93] width 19 height 6
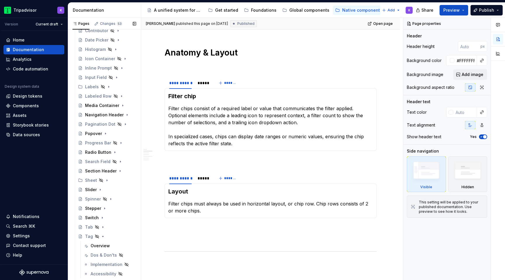
scroll to position [238, 0]
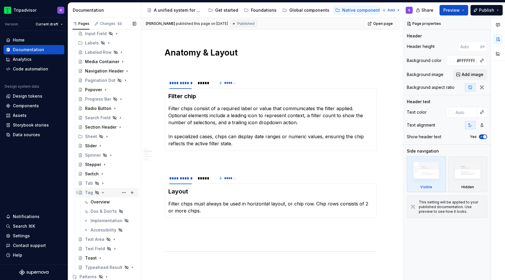
click at [103, 192] on icon "Page tree" at bounding box center [102, 192] width 1 height 1
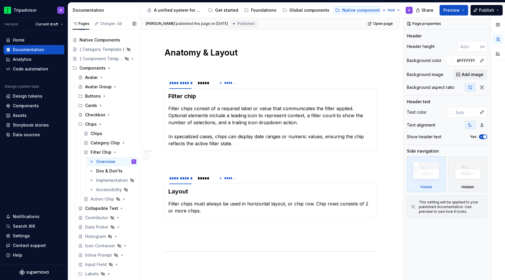
scroll to position [0, 0]
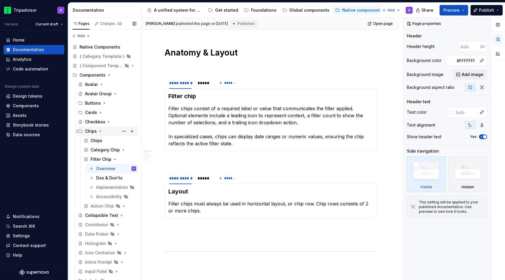
click at [100, 132] on icon "Page tree" at bounding box center [100, 131] width 5 height 5
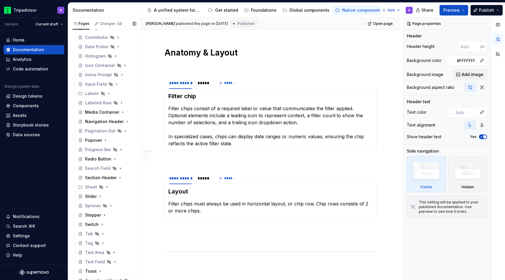
scroll to position [126, 0]
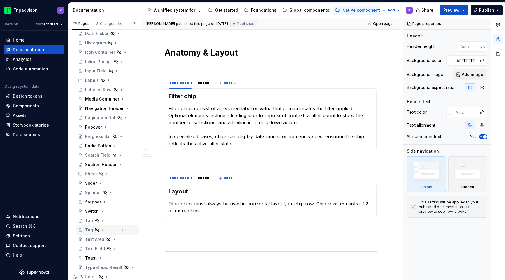
click at [103, 230] on icon "Page tree" at bounding box center [103, 229] width 1 height 1
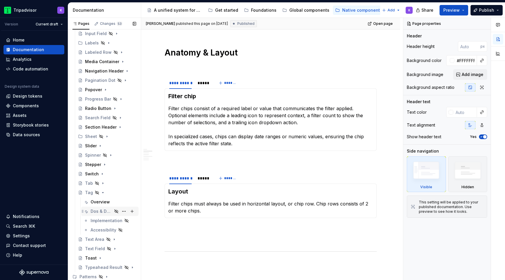
click at [105, 211] on div "Dos & Don'ts" at bounding box center [102, 211] width 22 height 6
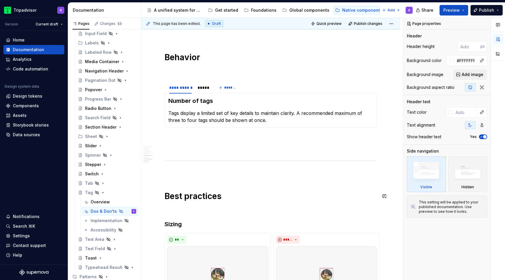
scroll to position [426, 0]
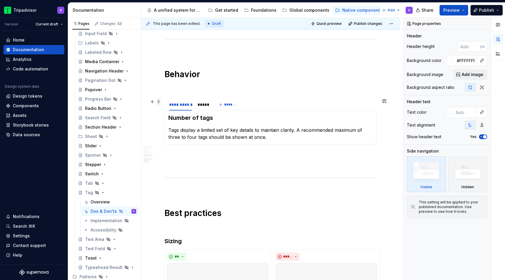
type textarea "*"
click at [160, 103] on span at bounding box center [158, 102] width 5 height 8
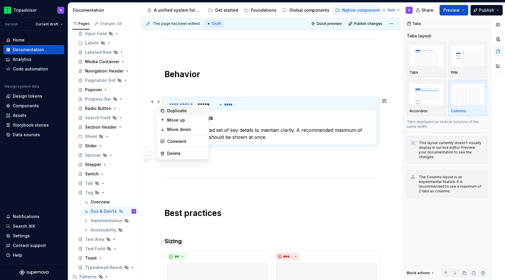
click at [173, 110] on div "Duplicate" at bounding box center [186, 111] width 38 height 6
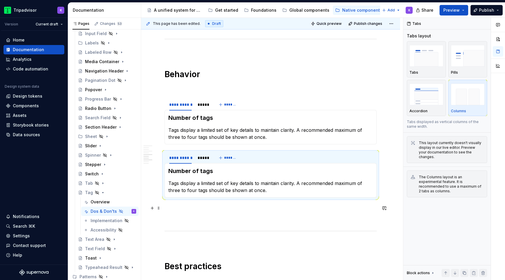
click at [178, 210] on p at bounding box center [270, 207] width 212 height 7
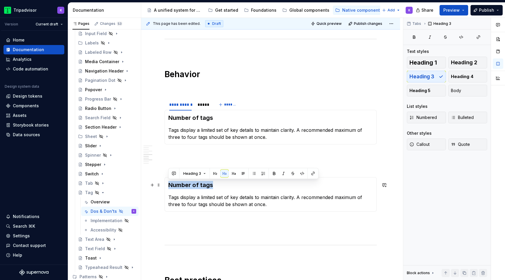
drag, startPoint x: 214, startPoint y: 186, endPoint x: 168, endPoint y: 185, distance: 45.6
click at [168, 185] on h3 "Number of tags" at bounding box center [270, 185] width 204 height 8
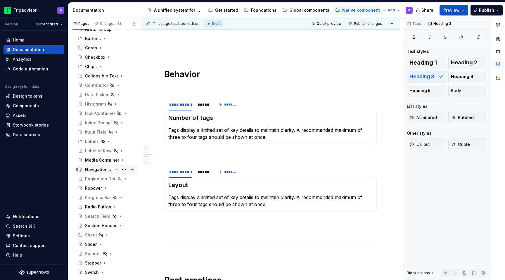
scroll to position [12, 0]
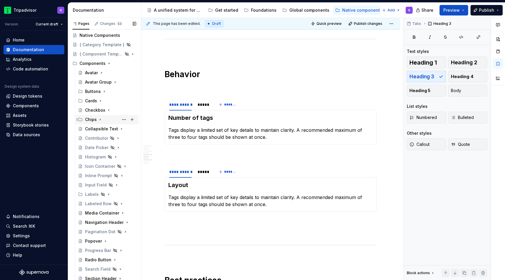
click at [102, 121] on icon "Page tree" at bounding box center [100, 119] width 5 height 5
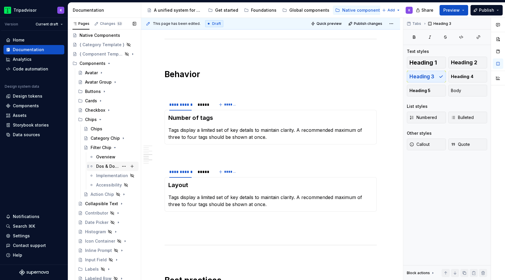
click at [110, 164] on div "Dos & Don'ts" at bounding box center [107, 166] width 22 height 6
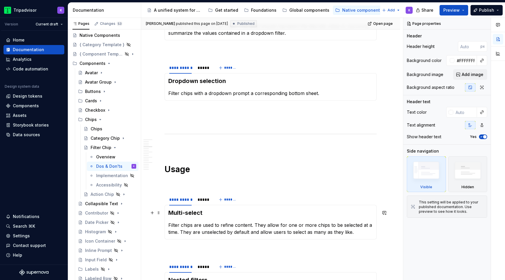
scroll to position [223, 0]
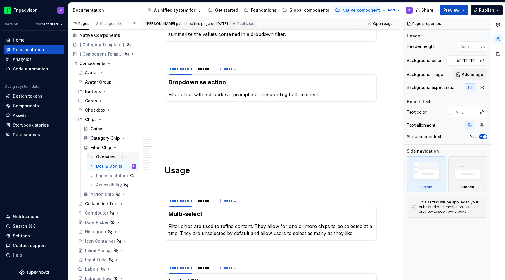
click at [106, 155] on div "Overview" at bounding box center [105, 157] width 19 height 6
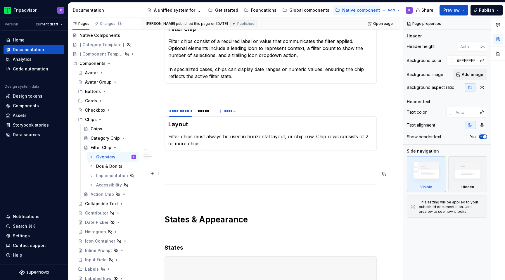
scroll to position [474, 0]
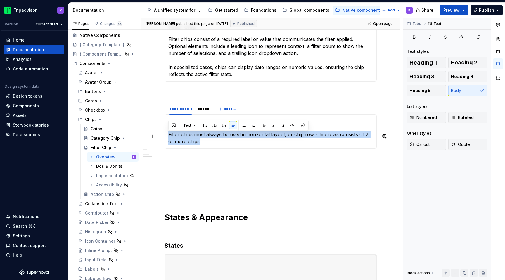
drag, startPoint x: 193, startPoint y: 145, endPoint x: 167, endPoint y: 137, distance: 27.1
click at [167, 137] on div "Layout Filter chips must always be used in horizontal layout, or chip row. Chip…" at bounding box center [270, 131] width 212 height 34
drag, startPoint x: 204, startPoint y: 146, endPoint x: 165, endPoint y: 136, distance: 40.0
click at [165, 136] on div "Layout Filter chips must always be used in horizontal layout, or chip row. Chip…" at bounding box center [270, 131] width 212 height 34
copy p "Filter chips must always be used in horizontal layout, or chip row. Chip rows c…"
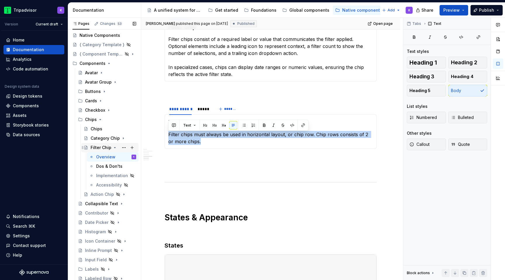
click at [112, 148] on icon "Page tree" at bounding box center [114, 147] width 5 height 5
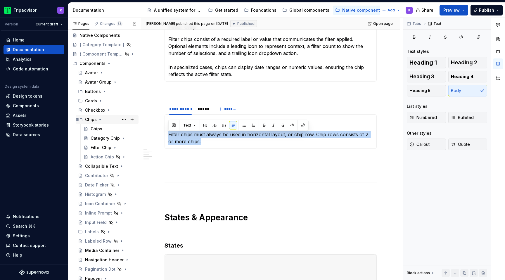
click at [100, 118] on icon "Page tree" at bounding box center [100, 119] width 5 height 5
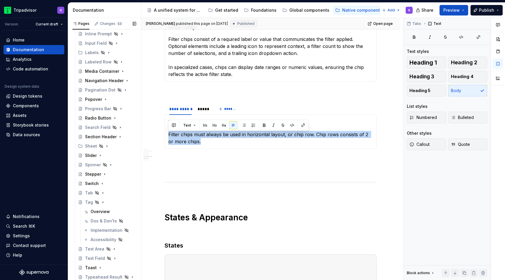
scroll to position [163, 0]
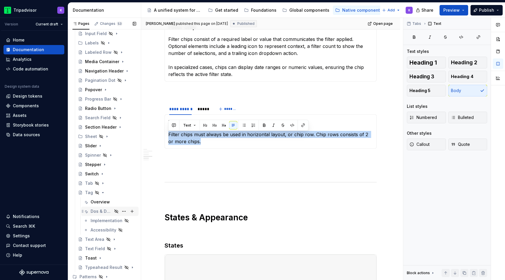
click at [102, 213] on div "Dos & Don'ts" at bounding box center [102, 211] width 22 height 6
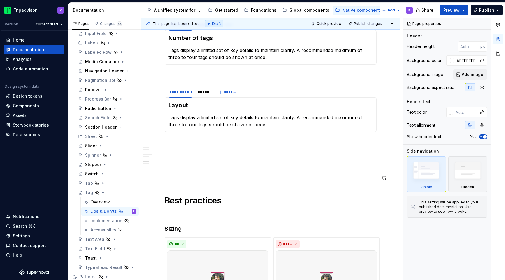
scroll to position [508, 0]
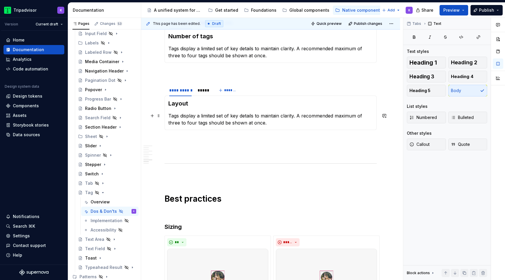
type textarea "*"
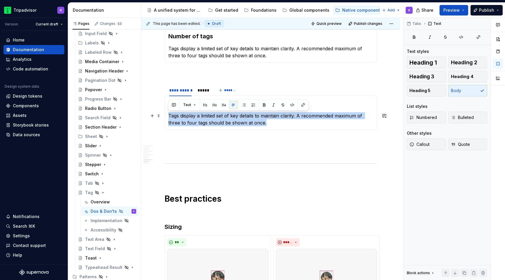
drag, startPoint x: 257, startPoint y: 123, endPoint x: 168, endPoint y: 116, distance: 89.9
click at [168, 116] on div "Layout Tags display a limited set of key details to maintain clarity. A recomme…" at bounding box center [270, 113] width 212 height 34
paste div
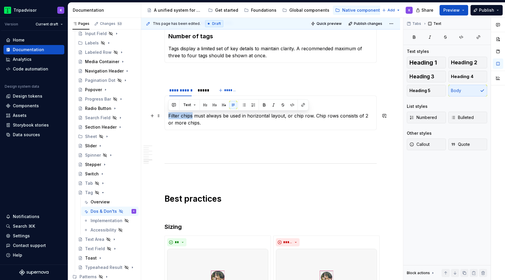
drag, startPoint x: 192, startPoint y: 116, endPoint x: 168, endPoint y: 115, distance: 24.0
click at [168, 115] on p "Filter chips must always be used in horizontal layout, or chip row. Chip rows c…" at bounding box center [270, 119] width 204 height 14
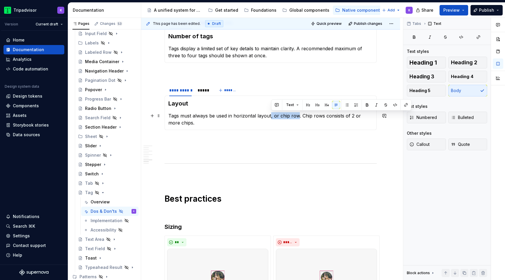
drag, startPoint x: 297, startPoint y: 116, endPoint x: 270, endPoint y: 116, distance: 27.5
click at [270, 116] on p "Tags must always be used in horizontal layout, or chip row. Chip rows consists …" at bounding box center [270, 119] width 204 height 14
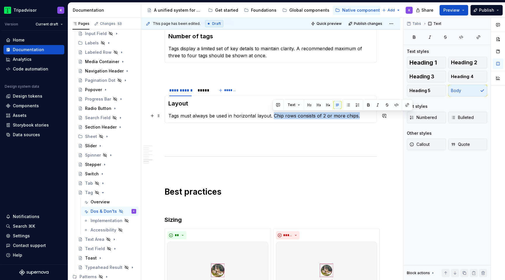
drag, startPoint x: 273, startPoint y: 113, endPoint x: 368, endPoint y: 116, distance: 95.3
click at [368, 116] on p "Tags must always be used in horizontal layout. Chip rows consists of 2 or more …" at bounding box center [270, 115] width 204 height 7
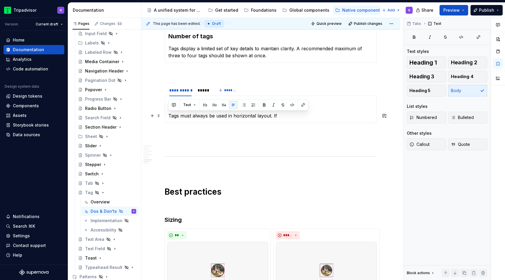
drag, startPoint x: 280, startPoint y: 115, endPoint x: 167, endPoint y: 114, distance: 113.3
click at [167, 114] on div "Layout Tags must always be used in horizontal layout. If" at bounding box center [270, 109] width 212 height 27
copy p "Tags must always be used in horizontal layout. If"
click at [294, 116] on p "Tags must always be used in horizontal layout. If" at bounding box center [270, 115] width 204 height 7
drag, startPoint x: 283, startPoint y: 115, endPoint x: 168, endPoint y: 115, distance: 115.1
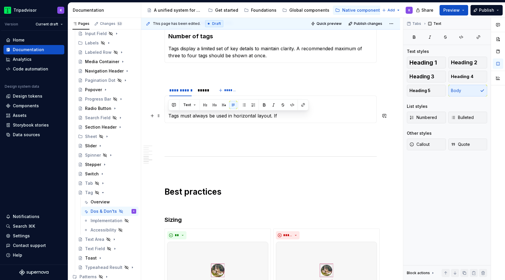
click at [168, 115] on p "Tags must always be used in horizontal layout. If" at bounding box center [270, 115] width 204 height 7
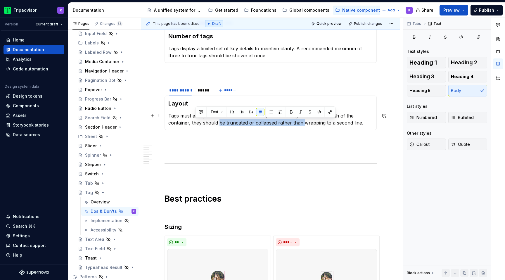
drag, startPoint x: 195, startPoint y: 122, endPoint x: 278, endPoint y: 123, distance: 82.7
click at [278, 123] on p "Tags must always be used in a horizontal layout. If the tags exceed the width o…" at bounding box center [270, 119] width 204 height 14
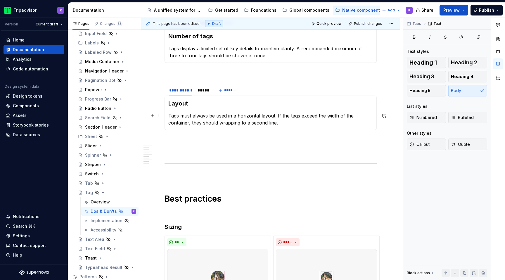
click at [216, 122] on p "Tags must always be used in a horizontal layout. If the tags exceed the width o…" at bounding box center [270, 119] width 204 height 14
click at [271, 125] on p "Tags must always be used in a horizontal layout. If the tags exceed the width o…" at bounding box center [270, 119] width 204 height 14
click at [204, 91] on div "*****" at bounding box center [202, 90] width 11 height 6
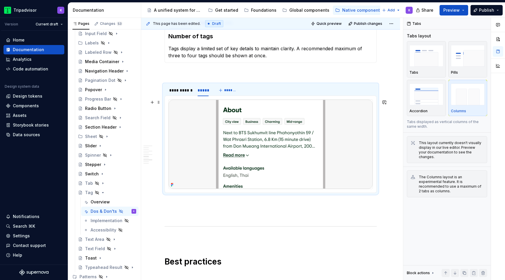
click at [309, 149] on img at bounding box center [271, 144] width 204 height 89
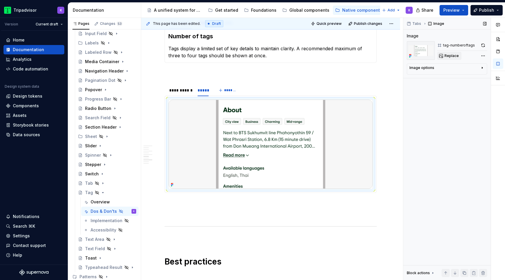
click at [453, 56] on span "Replace" at bounding box center [451, 55] width 14 height 5
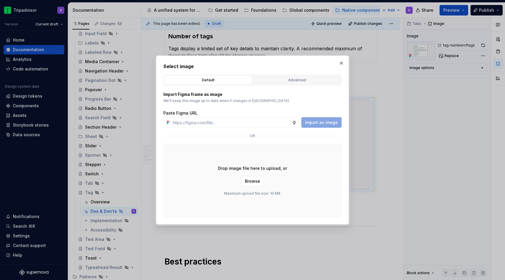
type textarea "*"
type input "[URL][DOMAIN_NAME]"
type textarea "*"
type input "[URL][DOMAIN_NAME]"
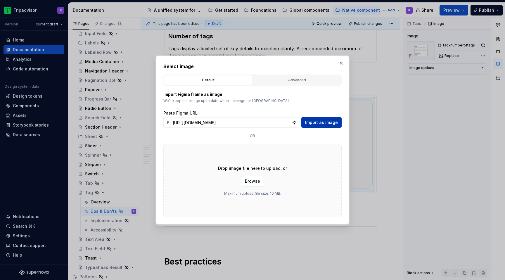
scroll to position [0, 0]
click at [330, 124] on span "Import as image" at bounding box center [321, 122] width 33 height 6
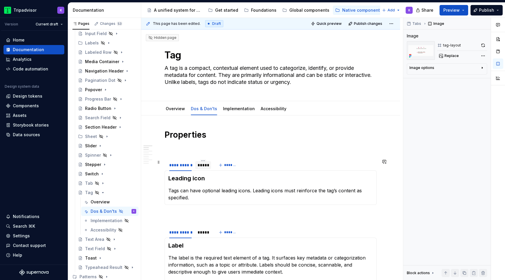
click at [204, 169] on div "*****" at bounding box center [203, 165] width 16 height 8
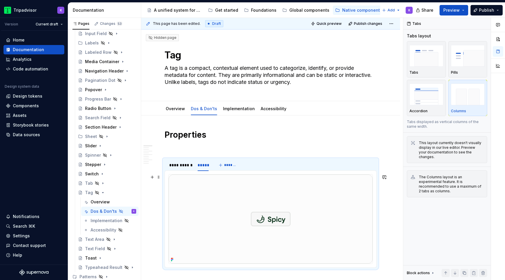
click at [242, 208] on img at bounding box center [271, 218] width 204 height 89
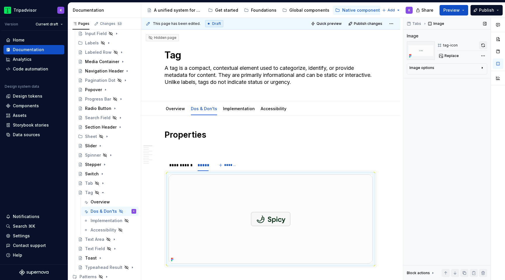
click at [483, 43] on button "button" at bounding box center [483, 45] width 8 height 8
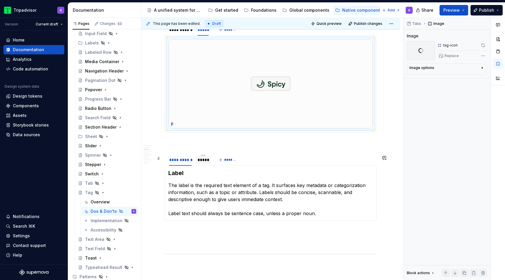
click at [208, 161] on div "*****" at bounding box center [202, 160] width 11 height 6
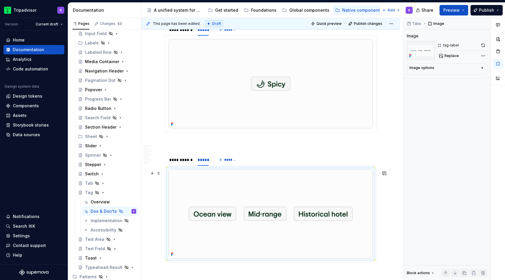
click at [264, 224] on img at bounding box center [271, 213] width 204 height 89
click at [485, 45] on button "button" at bounding box center [483, 45] width 8 height 8
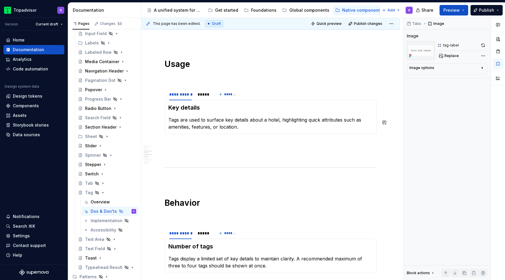
scroll to position [426, 0]
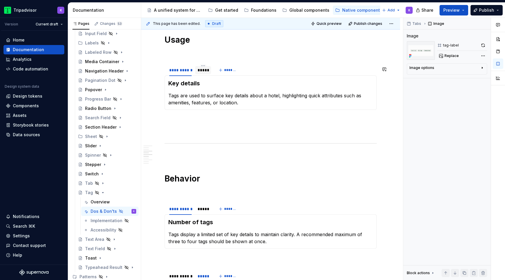
click at [201, 73] on div "*****" at bounding box center [202, 70] width 11 height 6
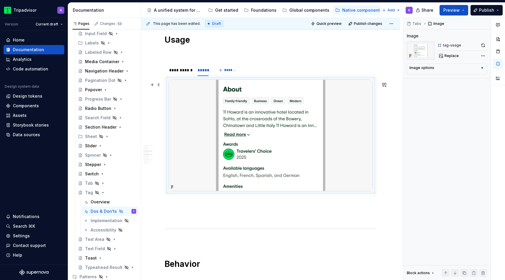
click at [242, 110] on img at bounding box center [271, 134] width 204 height 111
click at [481, 46] on button "button" at bounding box center [483, 45] width 8 height 8
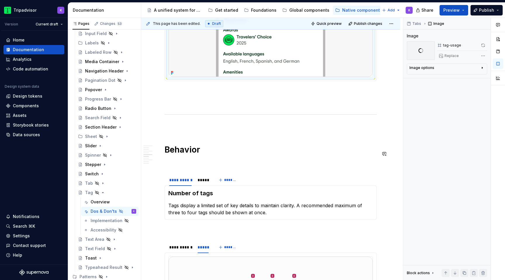
scroll to position [557, 0]
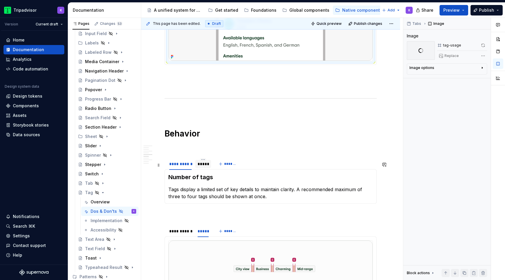
click at [204, 168] on div "*****" at bounding box center [203, 164] width 16 height 8
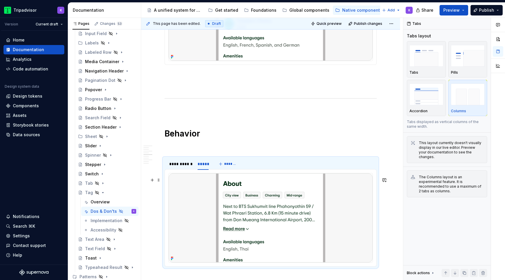
click at [249, 192] on img at bounding box center [271, 217] width 204 height 89
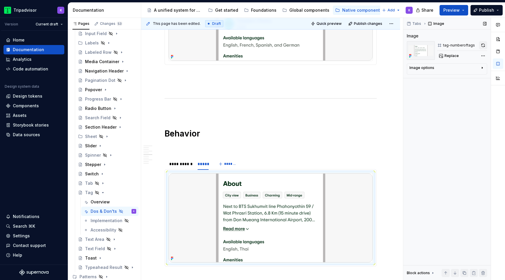
click at [485, 46] on button "button" at bounding box center [483, 45] width 8 height 8
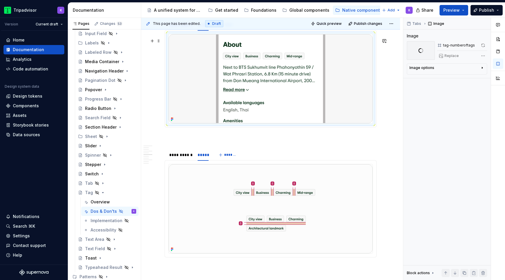
scroll to position [735, 0]
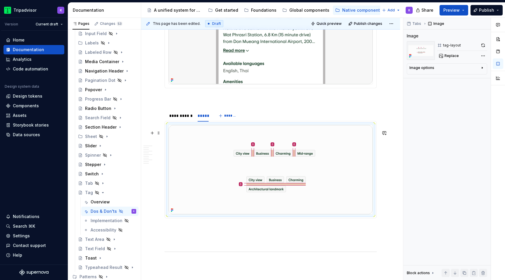
click at [212, 142] on img at bounding box center [271, 169] width 204 height 89
click at [483, 46] on button "button" at bounding box center [483, 45] width 8 height 8
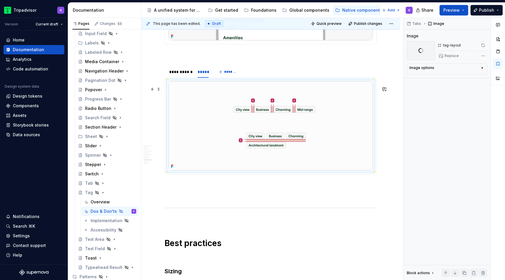
scroll to position [782, 0]
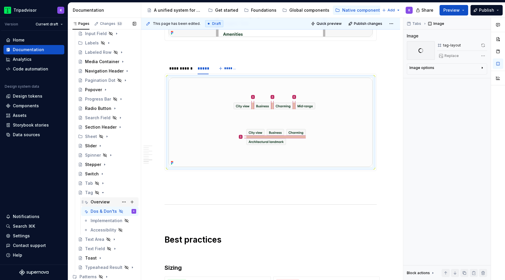
click at [102, 200] on div "Overview" at bounding box center [100, 202] width 19 height 6
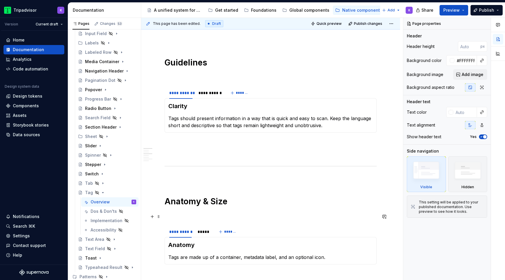
scroll to position [460, 0]
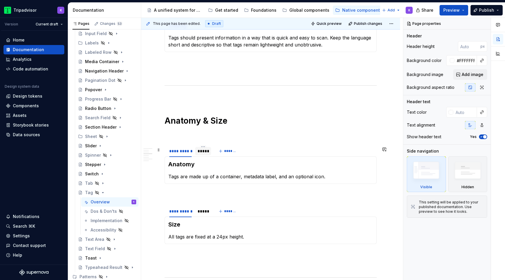
click at [206, 156] on div at bounding box center [203, 156] width 16 height 1
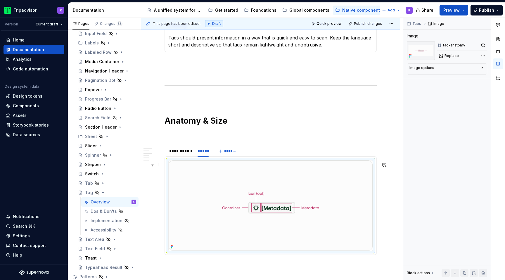
click at [235, 183] on img at bounding box center [271, 205] width 204 height 90
click at [481, 46] on button "button" at bounding box center [483, 45] width 8 height 8
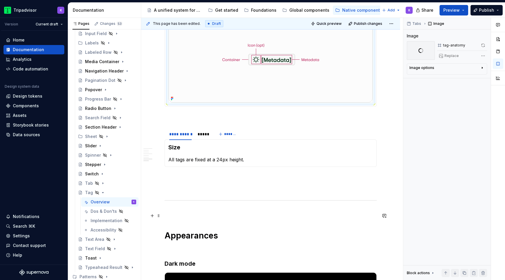
scroll to position [633, 0]
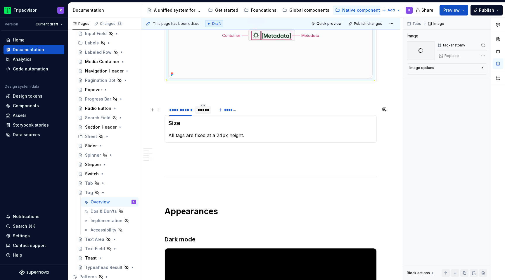
click at [204, 114] on div "*****" at bounding box center [203, 110] width 16 height 8
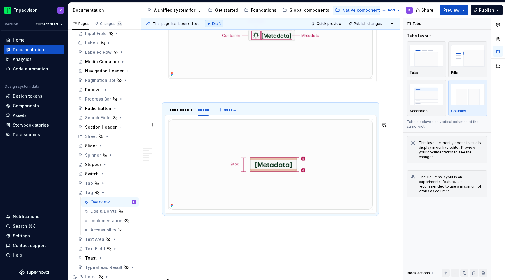
click at [244, 150] on img at bounding box center [271, 164] width 204 height 90
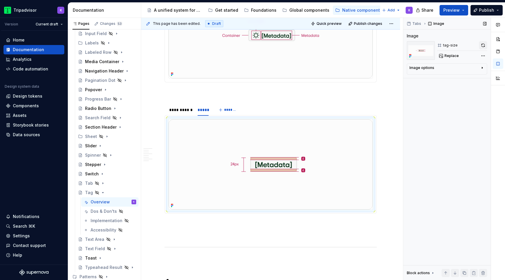
click at [483, 45] on button "button" at bounding box center [483, 45] width 8 height 8
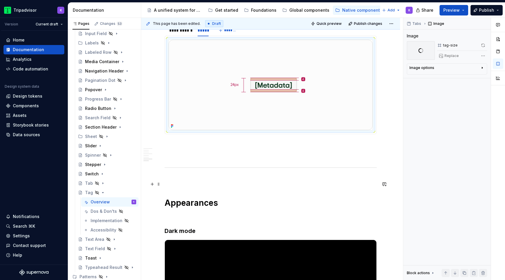
scroll to position [859, 0]
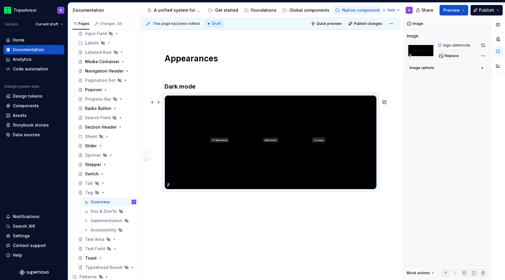
click at [292, 173] on img at bounding box center [270, 142] width 211 height 93
click at [483, 46] on button "button" at bounding box center [483, 45] width 8 height 8
click at [484, 44] on button "button" at bounding box center [483, 45] width 8 height 8
click at [245, 182] on img at bounding box center [270, 142] width 211 height 93
click at [484, 46] on button "button" at bounding box center [483, 45] width 8 height 8
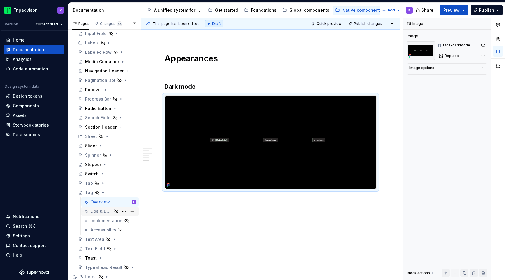
click at [102, 212] on div "Dos & Don'ts" at bounding box center [102, 211] width 22 height 6
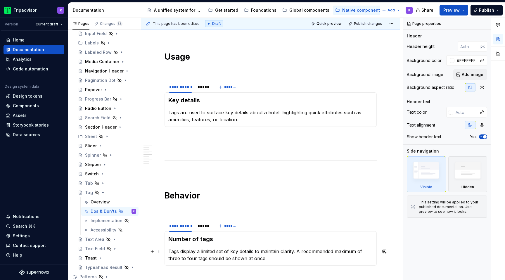
scroll to position [399, 0]
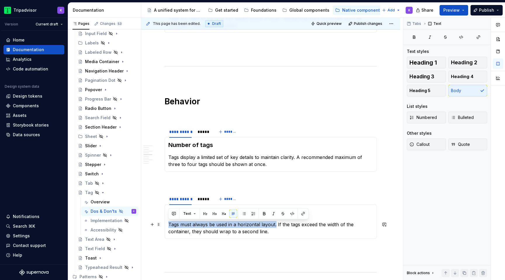
drag, startPoint x: 274, startPoint y: 224, endPoint x: 166, endPoint y: 225, distance: 108.1
click at [166, 225] on div "Layout Tags must always be used in a horizontal layout. If the tags exceed the …" at bounding box center [270, 221] width 212 height 34
copy p "Tags must always be used in a horizontal layout."
click at [202, 200] on div "*****" at bounding box center [202, 199] width 11 height 6
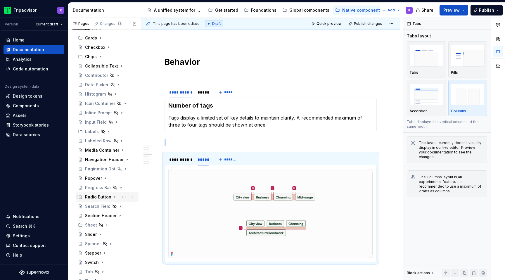
scroll to position [20, 0]
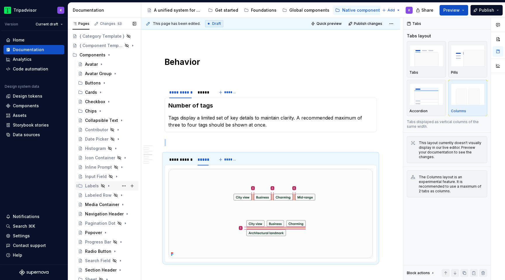
click at [108, 185] on icon "Page tree" at bounding box center [108, 185] width 5 height 5
click at [116, 195] on icon "Page tree" at bounding box center [116, 195] width 5 height 5
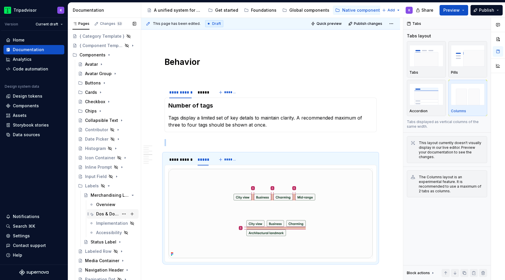
click at [108, 215] on div "Dos & Don'ts" at bounding box center [107, 214] width 22 height 6
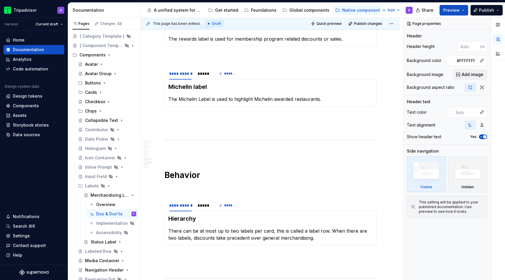
scroll to position [776, 0]
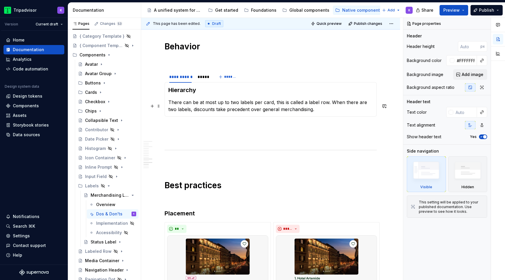
type textarea "*"
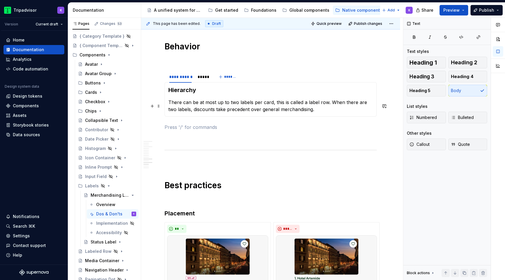
click at [207, 124] on p at bounding box center [270, 127] width 212 height 7
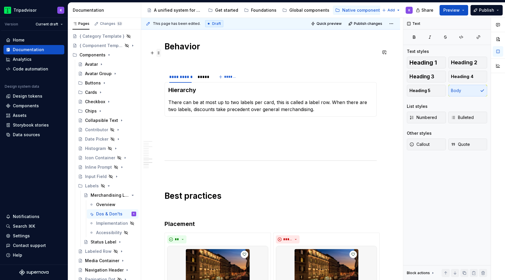
click at [159, 53] on span at bounding box center [158, 53] width 5 height 8
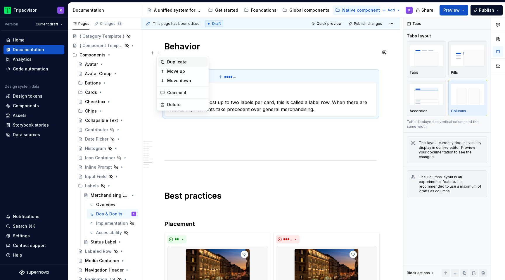
click at [178, 62] on div "Duplicate" at bounding box center [186, 62] width 38 height 6
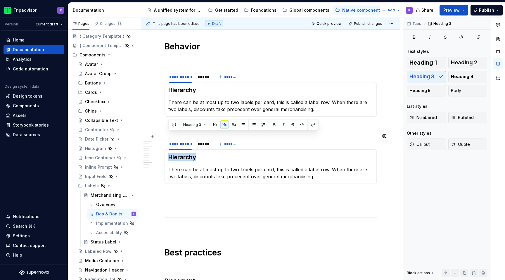
drag, startPoint x: 205, startPoint y: 136, endPoint x: 168, endPoint y: 136, distance: 36.8
click at [168, 149] on div "Hierarchy There can be at most up to two labels per card, this is called a labe…" at bounding box center [270, 166] width 212 height 34
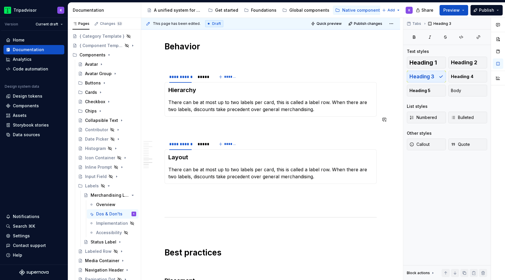
click at [170, 167] on div "**********" at bounding box center [270, 87] width 212 height 1480
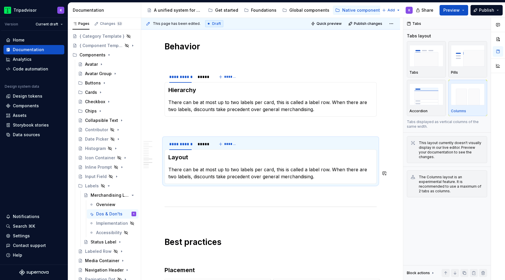
click at [167, 179] on div "**********" at bounding box center [270, 81] width 212 height 1469
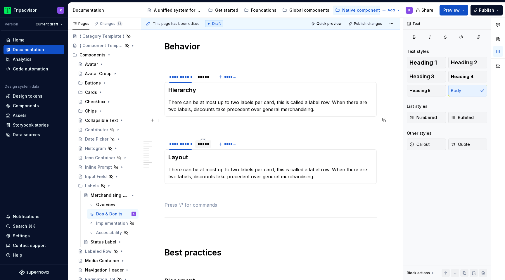
click at [199, 141] on div "*****" at bounding box center [202, 144] width 11 height 6
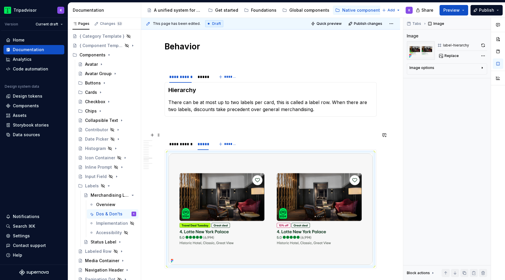
click at [246, 153] on img at bounding box center [271, 208] width 204 height 111
click at [444, 53] on button "Replace" at bounding box center [449, 56] width 24 height 8
type textarea "*"
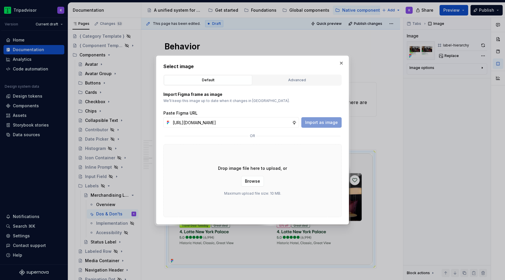
scroll to position [0, 154]
type input "[URL][DOMAIN_NAME]"
click at [317, 123] on span "Import as image" at bounding box center [321, 122] width 33 height 6
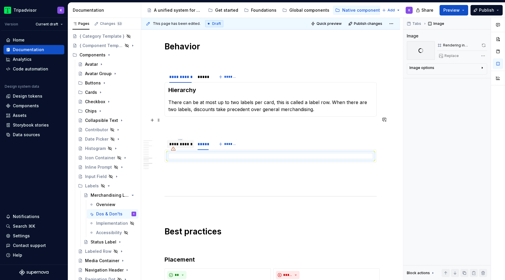
click at [183, 141] on div "**********" at bounding box center [180, 144] width 22 height 6
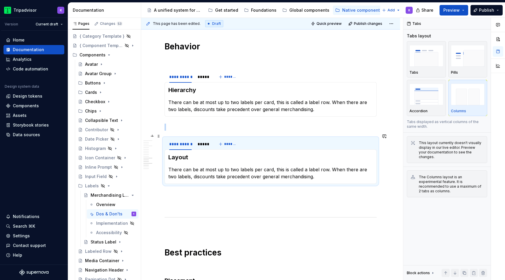
click at [196, 153] on h3 "Layout" at bounding box center [270, 157] width 204 height 8
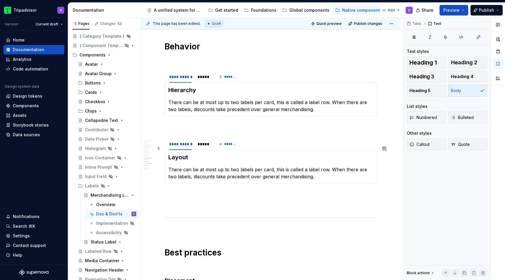
click at [220, 166] on p "There can be at most up to two labels per card, this is called a label row. Whe…" at bounding box center [270, 173] width 204 height 14
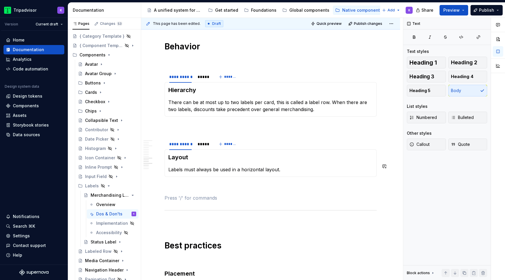
click at [210, 172] on div "**********" at bounding box center [270, 83] width 212 height 1473
click at [201, 184] on p at bounding box center [270, 187] width 212 height 7
click at [202, 140] on div "*****" at bounding box center [203, 144] width 16 height 8
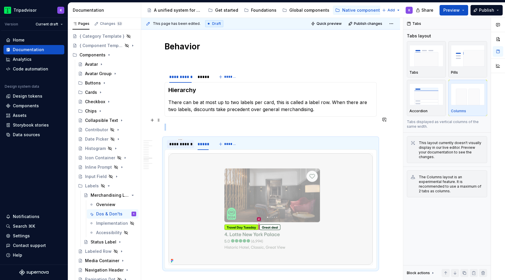
click at [187, 141] on div "**********" at bounding box center [180, 144] width 22 height 6
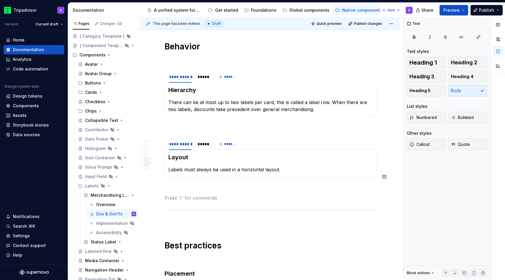
click at [193, 180] on div "**********" at bounding box center [270, 83] width 212 height 1473
click at [193, 184] on p at bounding box center [270, 187] width 212 height 7
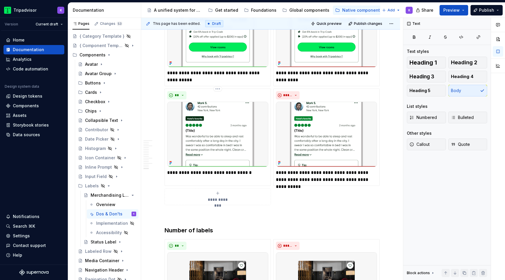
scroll to position [1242, 0]
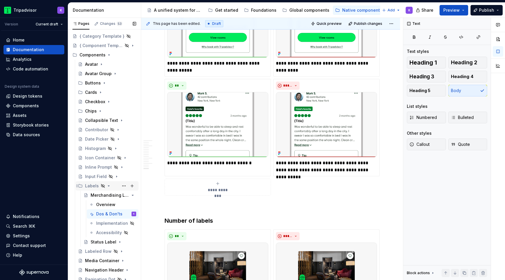
click at [108, 185] on icon "Page tree" at bounding box center [108, 185] width 1 height 1
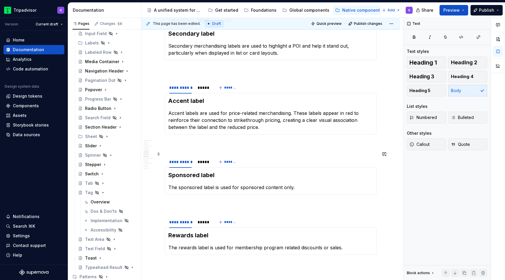
scroll to position [438, 0]
click at [95, 209] on div "Dos & Don'ts" at bounding box center [102, 211] width 22 height 6
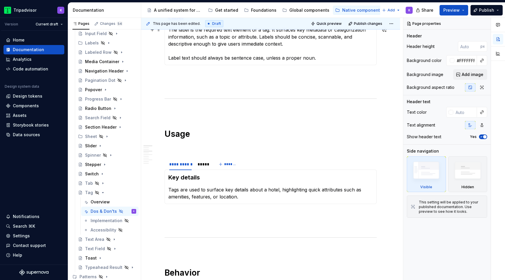
scroll to position [243, 0]
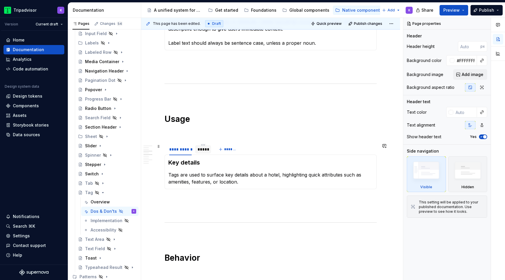
click at [201, 152] on div "*****" at bounding box center [203, 149] width 16 height 8
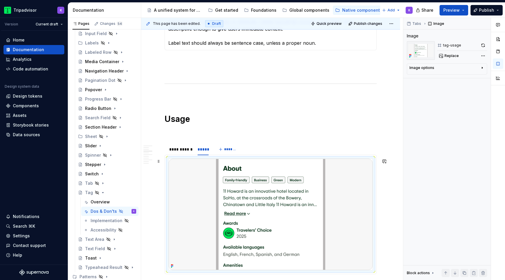
click at [258, 213] on img at bounding box center [271, 214] width 204 height 111
click at [483, 46] on button "button" at bounding box center [483, 45] width 8 height 8
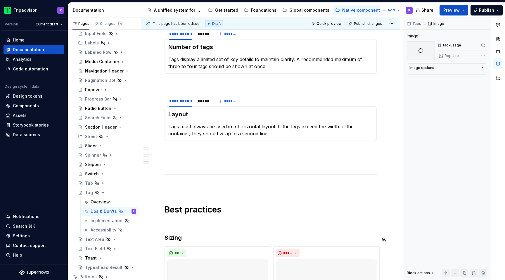
scroll to position [667, 0]
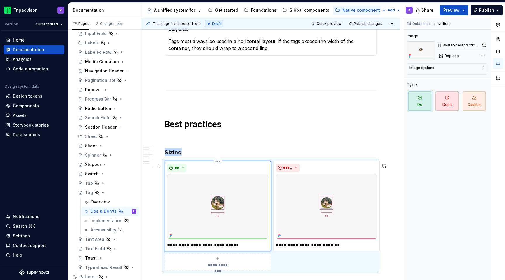
click at [214, 208] on img at bounding box center [217, 206] width 101 height 65
click at [455, 55] on span "Replace" at bounding box center [451, 55] width 14 height 5
type textarea "*"
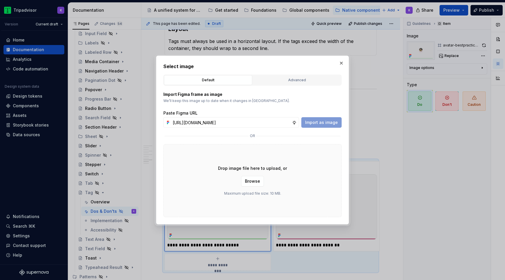
scroll to position [0, 154]
type input "[URL][DOMAIN_NAME]"
click at [327, 122] on span "Import as image" at bounding box center [321, 122] width 33 height 6
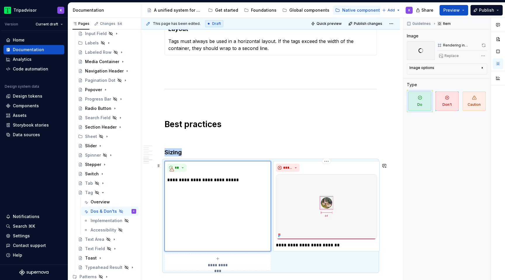
click at [306, 210] on img at bounding box center [326, 206] width 101 height 65
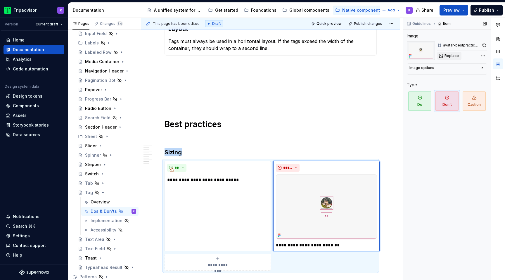
click at [450, 55] on span "Replace" at bounding box center [451, 55] width 14 height 5
type textarea "*"
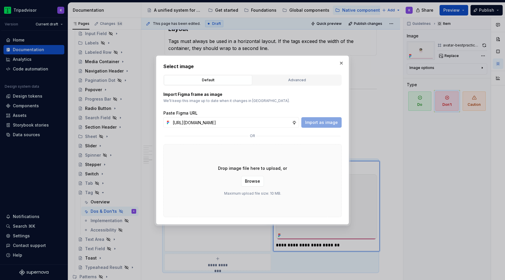
scroll to position [0, 154]
type input "[URL][DOMAIN_NAME]"
click at [316, 123] on span "Import as image" at bounding box center [321, 122] width 33 height 6
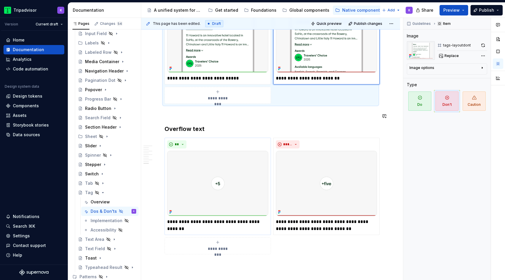
scroll to position [840, 0]
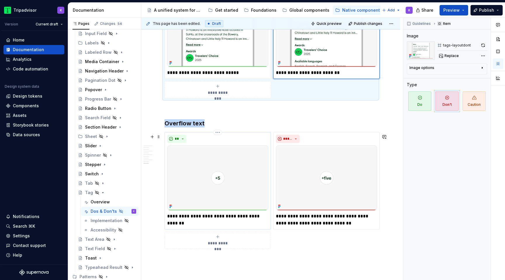
click at [213, 197] on img at bounding box center [217, 177] width 101 height 65
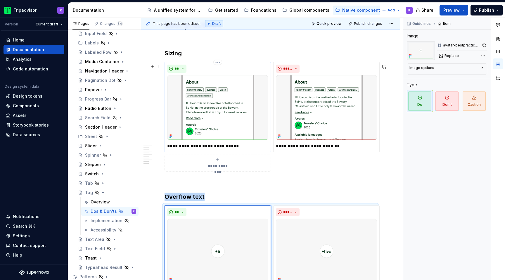
scroll to position [757, 0]
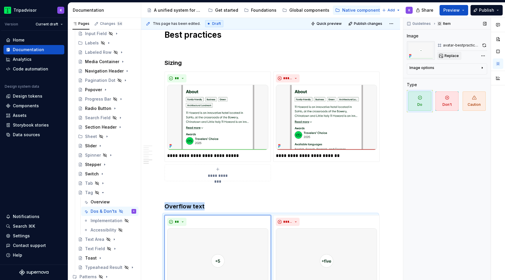
click at [451, 52] on div "Replace" at bounding box center [462, 56] width 50 height 8
click at [450, 57] on span "Replace" at bounding box center [451, 55] width 14 height 5
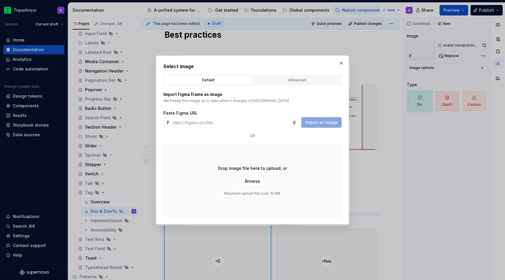
type textarea "*"
type input "[URL][DOMAIN_NAME]"
type textarea "*"
type input "[URL][DOMAIN_NAME]"
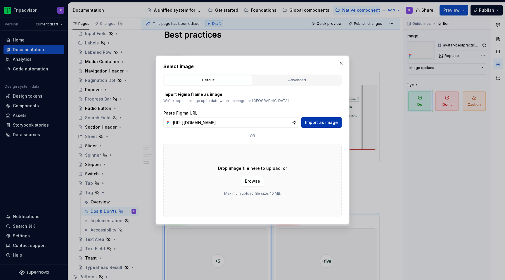
click at [316, 124] on span "Import as image" at bounding box center [321, 122] width 33 height 6
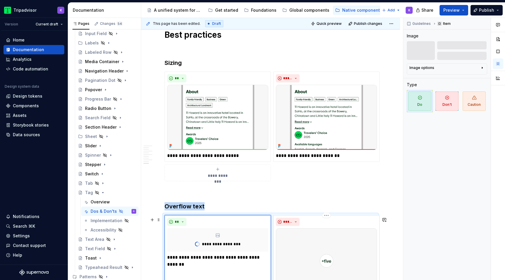
scroll to position [818, 0]
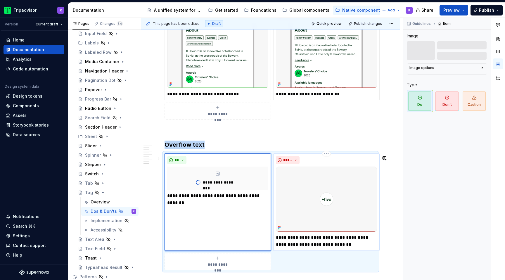
click at [307, 220] on img at bounding box center [326, 199] width 101 height 65
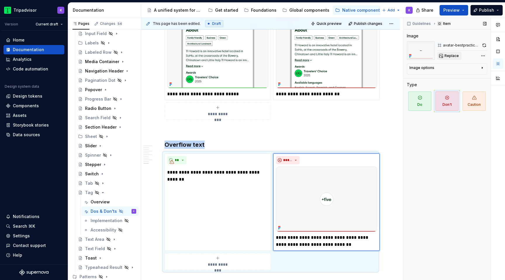
click at [446, 57] on span "Replace" at bounding box center [451, 55] width 14 height 5
type textarea "*"
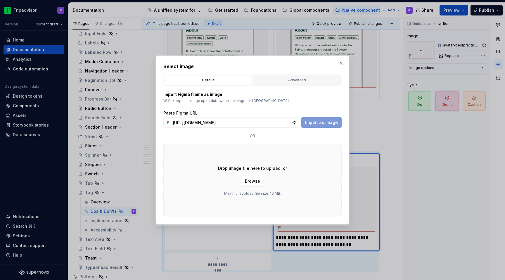
scroll to position [0, 153]
type input "[URL][DOMAIN_NAME]"
click at [320, 125] on span "Import as image" at bounding box center [321, 122] width 33 height 6
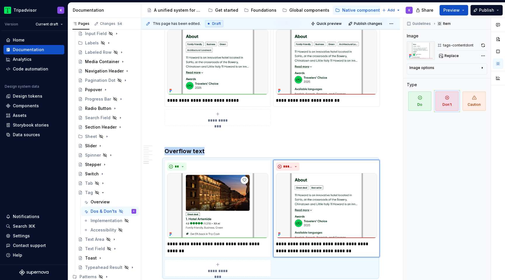
scroll to position [816, 0]
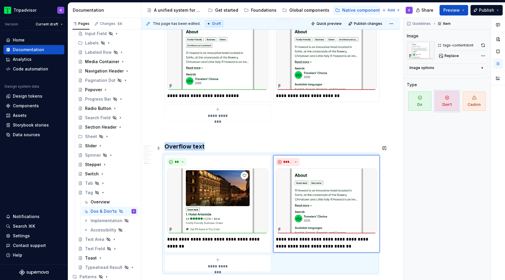
type textarea "*"
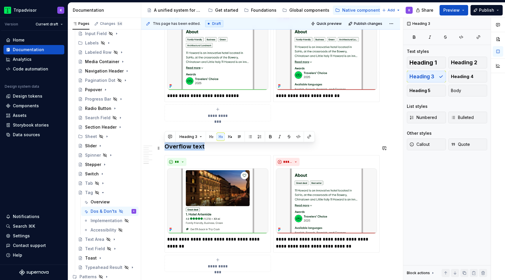
drag, startPoint x: 205, startPoint y: 148, endPoint x: 166, endPoint y: 148, distance: 38.9
click at [166, 148] on h3 "Overflow text" at bounding box center [270, 146] width 212 height 8
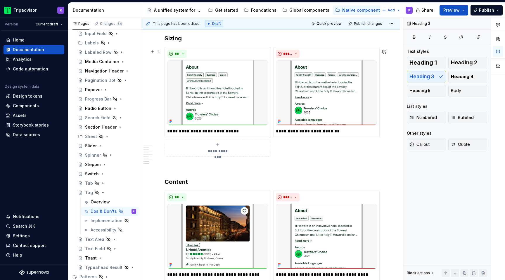
scroll to position [767, 0]
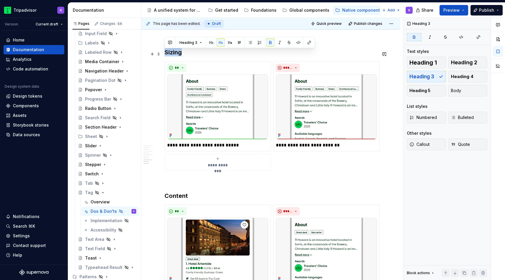
drag, startPoint x: 187, startPoint y: 55, endPoint x: 166, endPoint y: 55, distance: 21.0
click at [166, 55] on h3 "Sizing" at bounding box center [270, 52] width 212 height 8
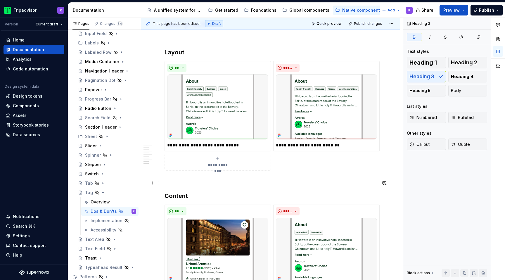
click at [174, 185] on p at bounding box center [270, 181] width 212 height 7
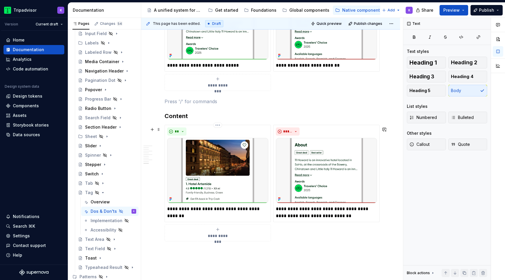
scroll to position [848, 0]
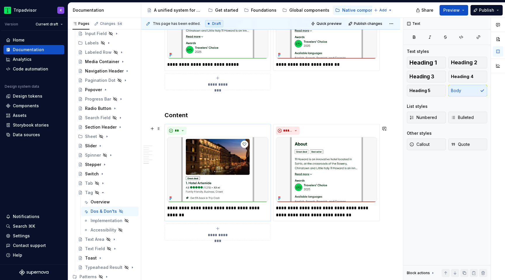
type textarea "*"
